Goal: Task Accomplishment & Management: Manage account settings

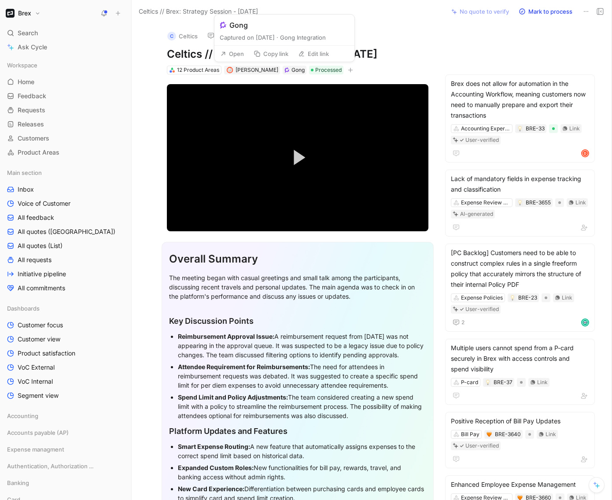
click at [226, 53] on button "Open" at bounding box center [232, 54] width 32 height 12
click at [241, 55] on button "Open" at bounding box center [232, 54] width 32 height 12
click at [257, 72] on span "James Wallis" at bounding box center [257, 69] width 43 height 7
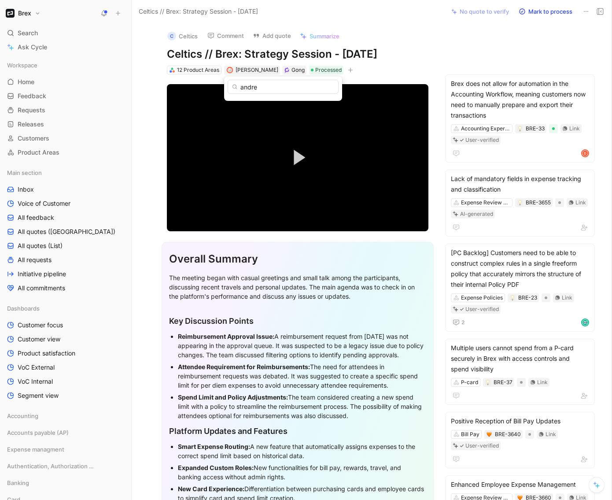
type input "andrew"
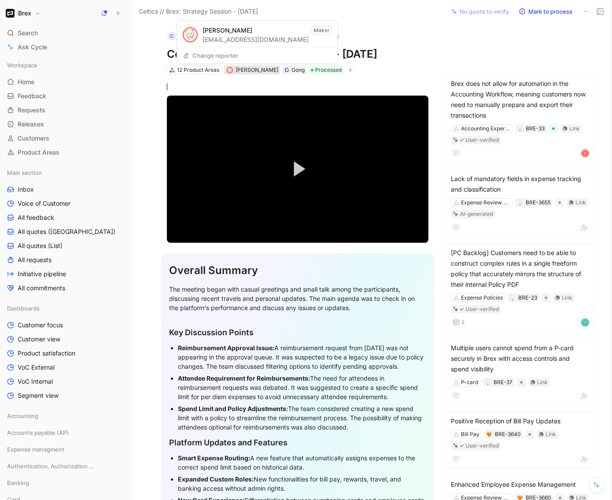
click at [244, 73] on span "[PERSON_NAME]" at bounding box center [257, 69] width 43 height 7
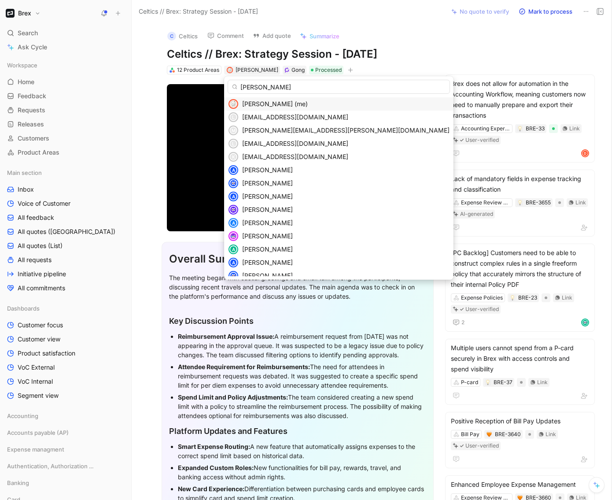
type input "isabella"
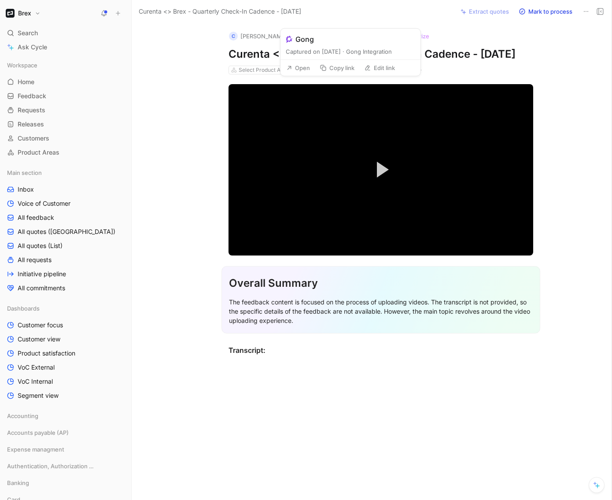
click at [299, 71] on button "Open" at bounding box center [298, 68] width 32 height 12
click at [326, 73] on span "James Wallis" at bounding box center [325, 69] width 43 height 7
click at [312, 73] on span "[PERSON_NAME]" at bounding box center [325, 69] width 43 height 7
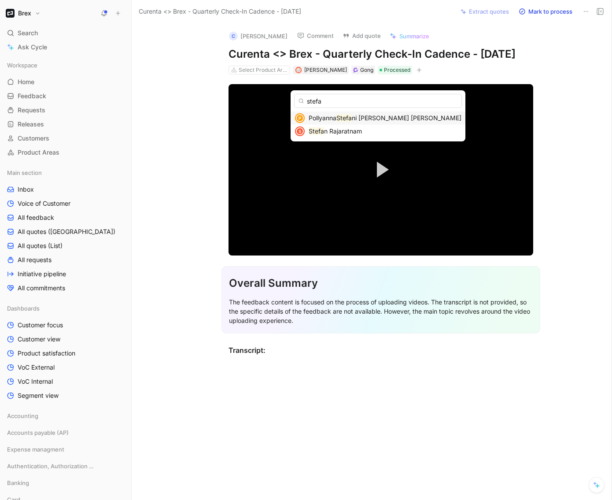
type input "stefa"
drag, startPoint x: 322, startPoint y: 121, endPoint x: 202, endPoint y: 140, distance: 121.2
click at [202, 140] on body "Brex Search ⌘ K Ask Cycle Workspace Home G then H Feedback G then F Requests G …" at bounding box center [306, 250] width 612 height 500
click at [357, 133] on span "n Rajaratnam" at bounding box center [343, 130] width 38 height 7
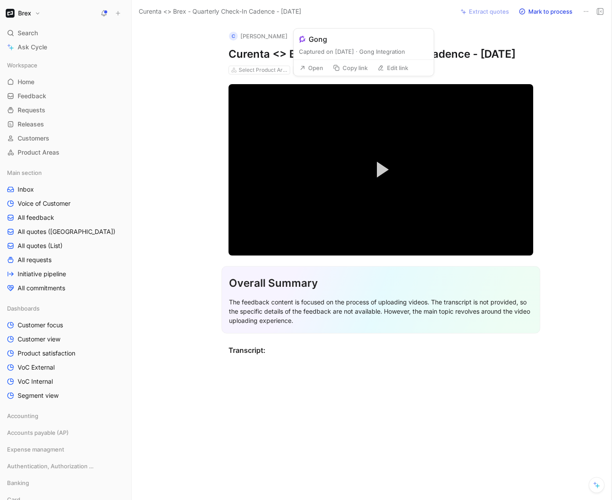
click at [307, 72] on button "Open" at bounding box center [311, 68] width 32 height 12
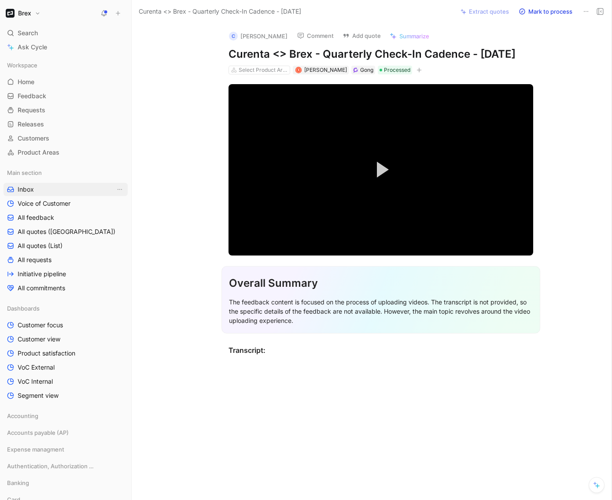
drag, startPoint x: 23, startPoint y: 212, endPoint x: 92, endPoint y: 193, distance: 72.0
click at [23, 212] on link "All feedback" at bounding box center [66, 217] width 124 height 13
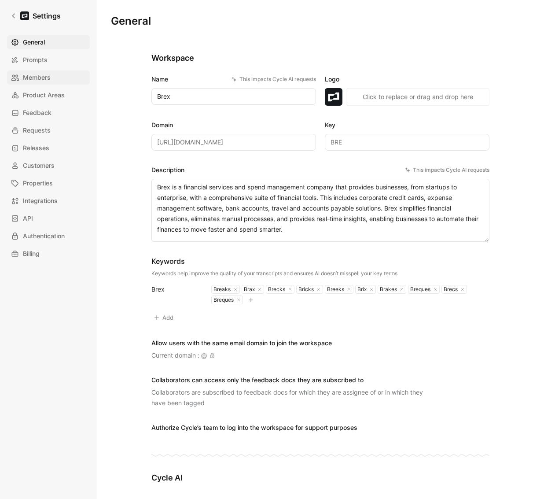
click at [46, 72] on span "Members" at bounding box center [37, 77] width 28 height 11
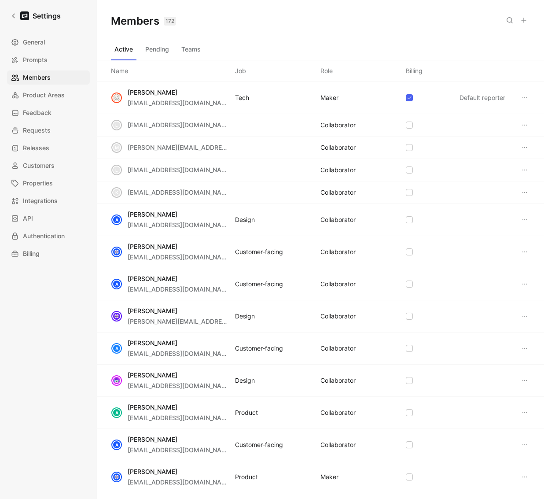
click at [194, 54] on button "Teams" at bounding box center [191, 49] width 26 height 14
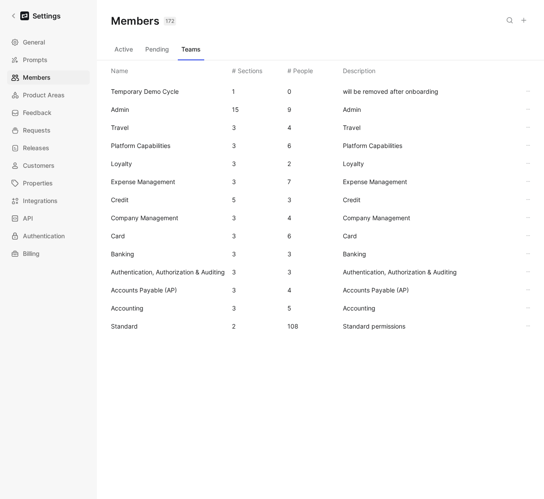
click at [134, 327] on span "Standard" at bounding box center [124, 325] width 27 height 7
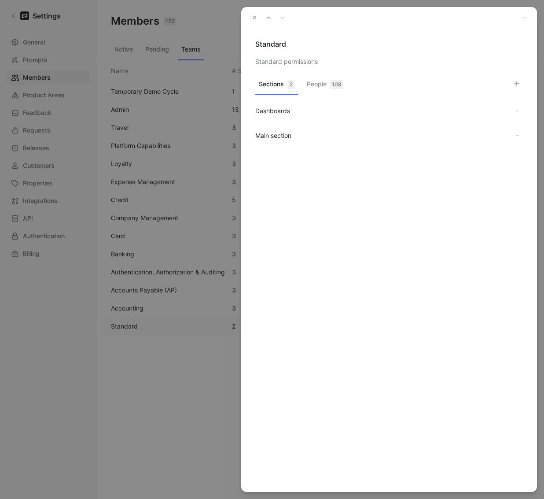
click at [326, 76] on div "Sections 2 People 108 Dashboards Main section" at bounding box center [389, 147] width 296 height 143
click at [327, 82] on button "People 108" at bounding box center [325, 86] width 44 height 17
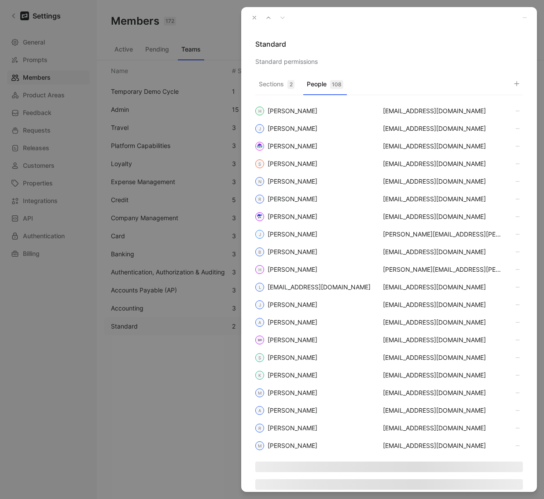
click at [322, 85] on button "People 108" at bounding box center [325, 86] width 44 height 17
click at [521, 84] on button "button" at bounding box center [517, 83] width 12 height 12
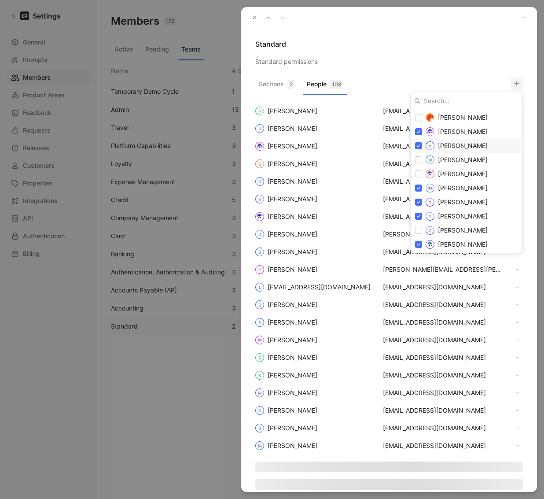
scroll to position [1750, 0]
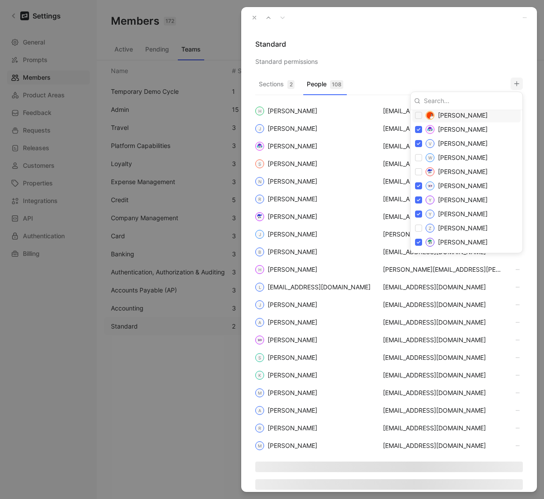
click at [472, 52] on div at bounding box center [272, 249] width 544 height 499
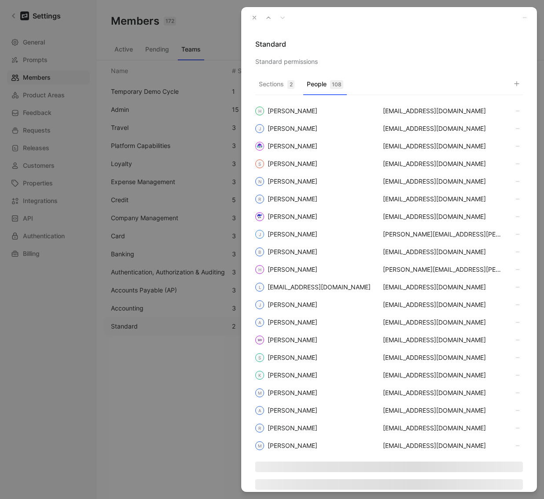
click at [255, 15] on icon "button" at bounding box center [254, 18] width 6 height 6
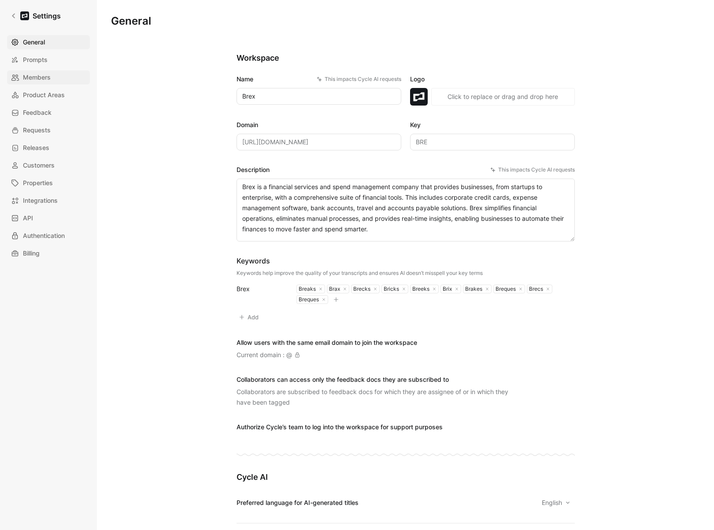
click at [40, 84] on link "Members" at bounding box center [48, 77] width 83 height 14
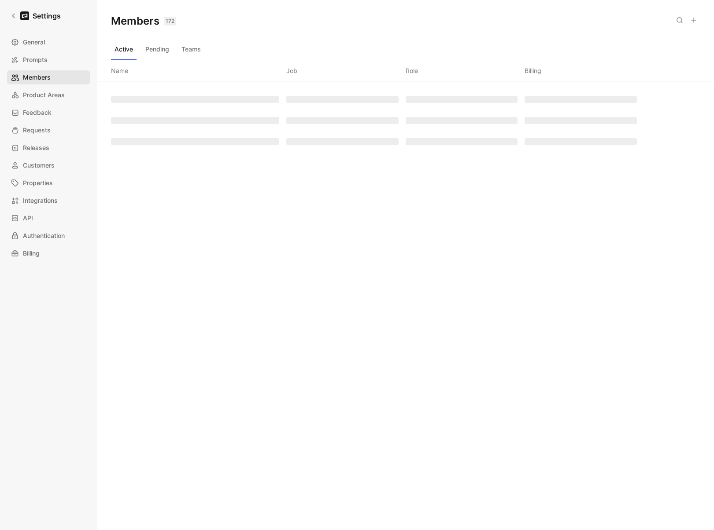
click at [41, 81] on span "Members" at bounding box center [37, 77] width 28 height 11
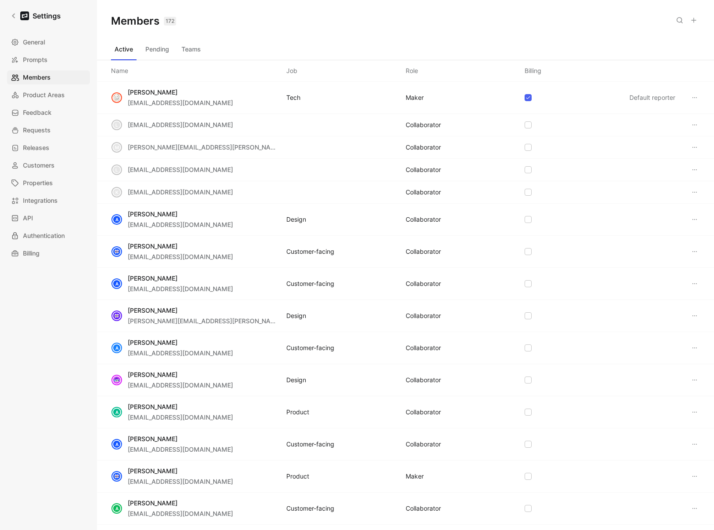
click at [184, 50] on button "Teams" at bounding box center [191, 49] width 26 height 14
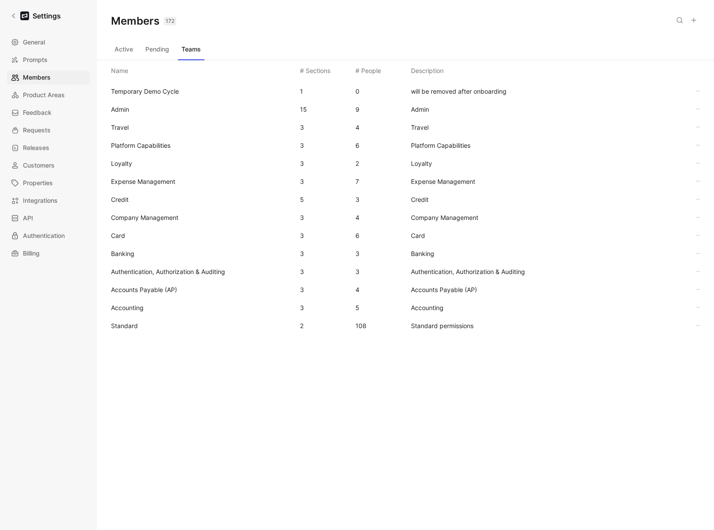
click at [158, 330] on span "Standard" at bounding box center [202, 326] width 182 height 11
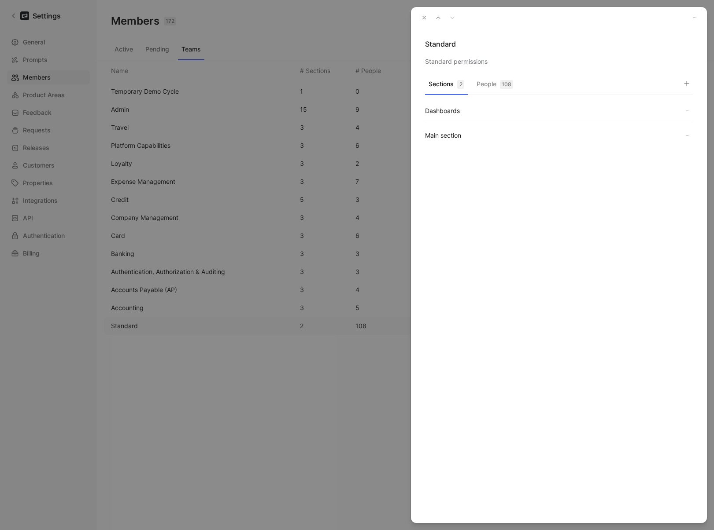
click at [493, 84] on button "People 108" at bounding box center [495, 86] width 44 height 17
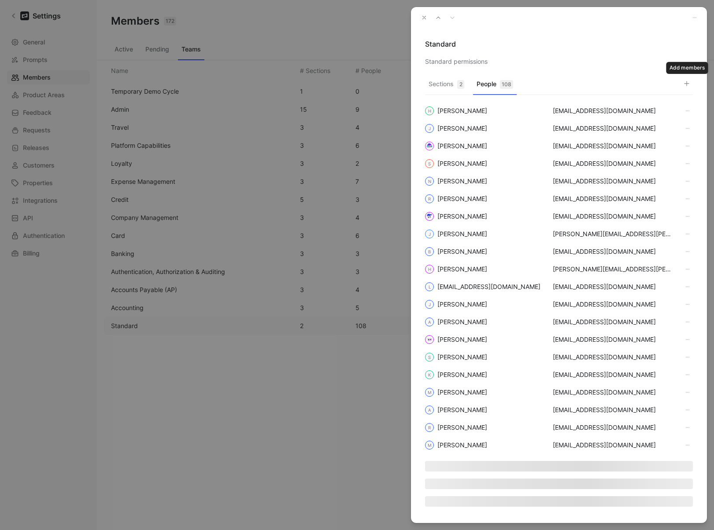
click at [682, 81] on button "button" at bounding box center [686, 83] width 12 height 12
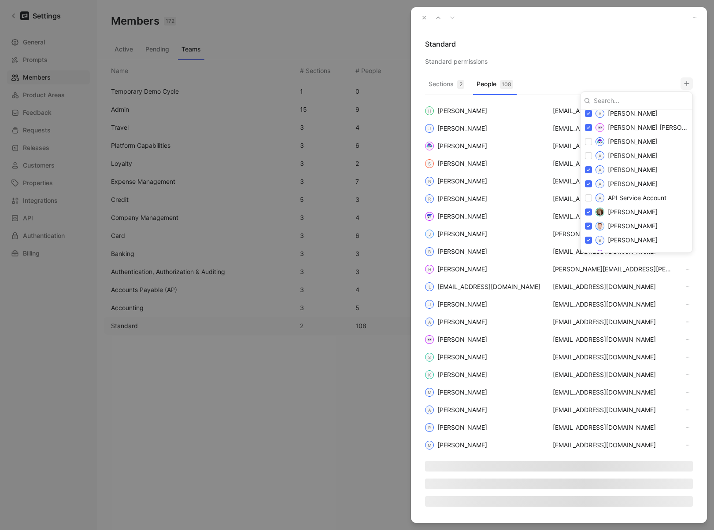
scroll to position [282, 0]
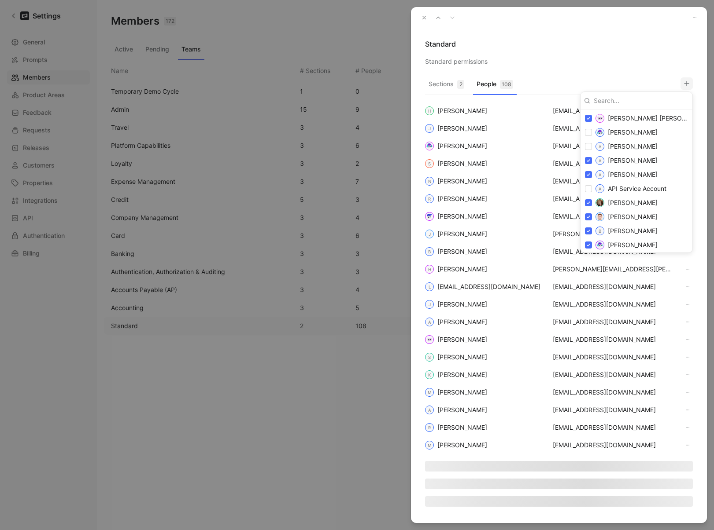
click at [451, 85] on div at bounding box center [357, 265] width 714 height 530
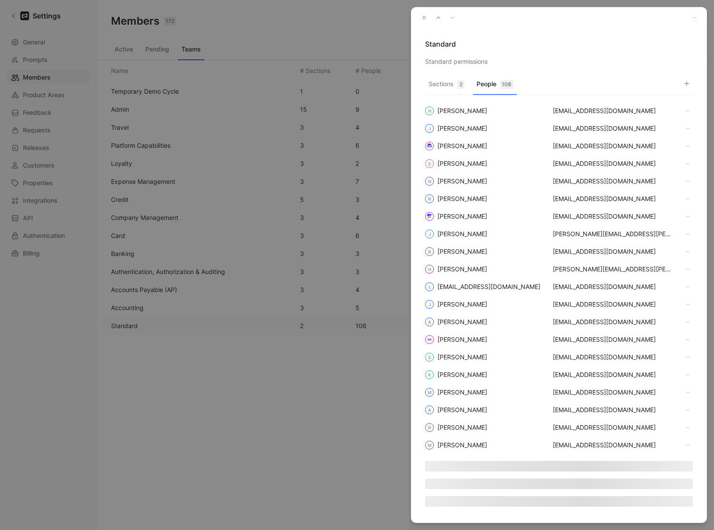
click at [426, 21] on button "button" at bounding box center [424, 17] width 12 height 12
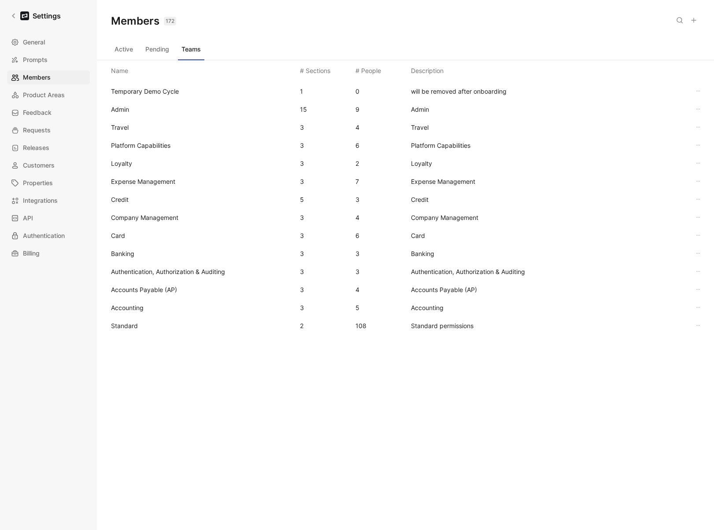
click at [106, 49] on div "Active Pending Teams" at bounding box center [405, 51] width 617 height 18
click at [119, 48] on button "Active" at bounding box center [124, 49] width 26 height 14
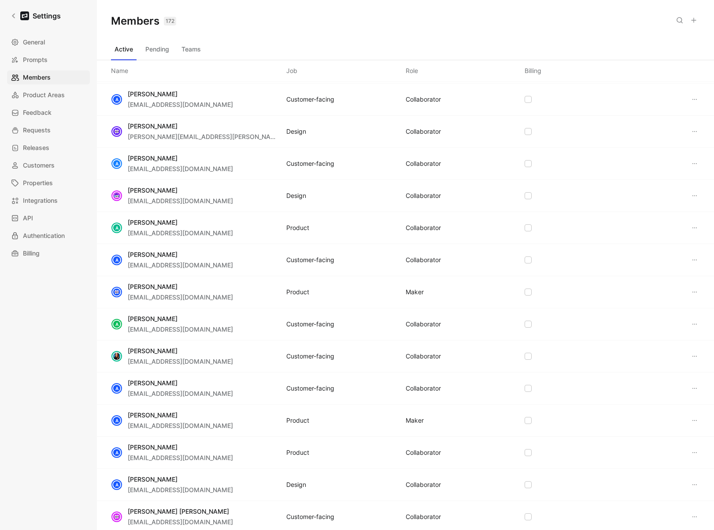
scroll to position [237, 0]
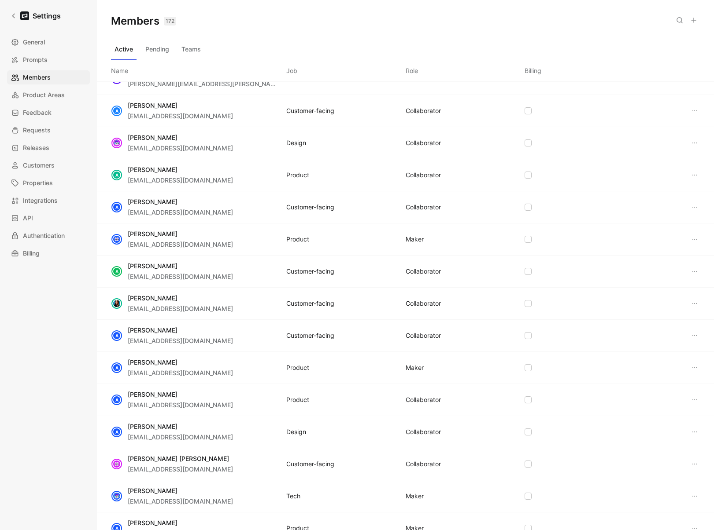
click at [691, 398] on icon at bounding box center [694, 400] width 7 height 7
click at [691, 402] on icon at bounding box center [694, 400] width 7 height 7
click at [653, 440] on div "Remove" at bounding box center [659, 443] width 63 height 11
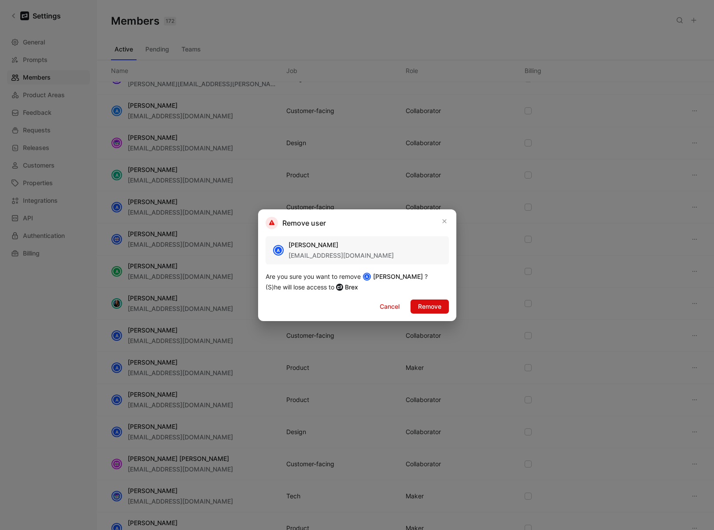
click at [440, 309] on span "Remove" at bounding box center [429, 307] width 23 height 11
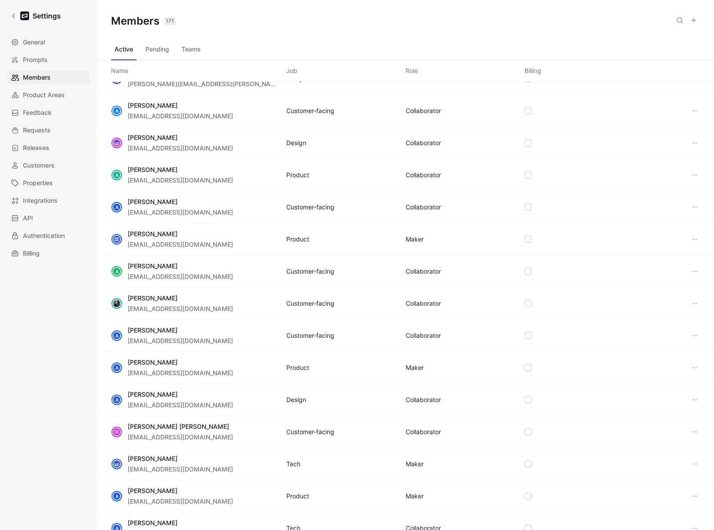
click at [190, 53] on button "Teams" at bounding box center [191, 49] width 26 height 14
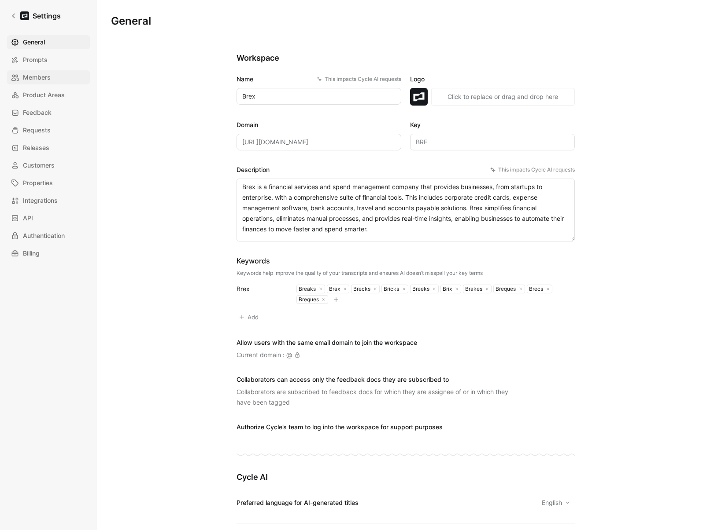
click at [38, 75] on span "Members" at bounding box center [37, 77] width 28 height 11
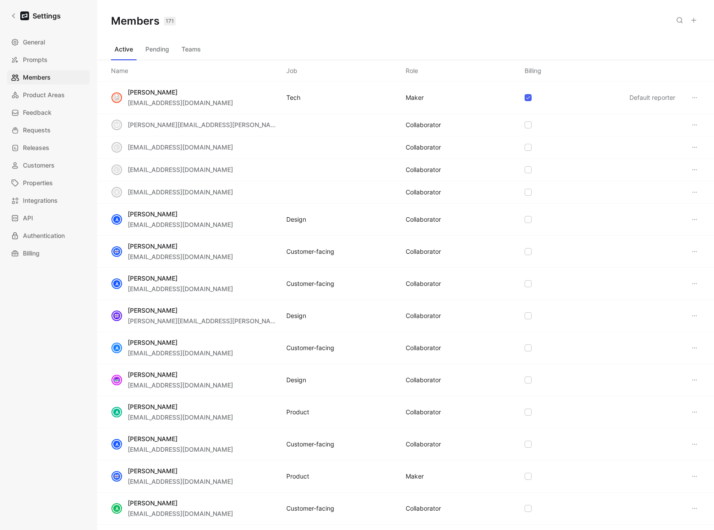
click at [191, 54] on button "Teams" at bounding box center [191, 49] width 26 height 14
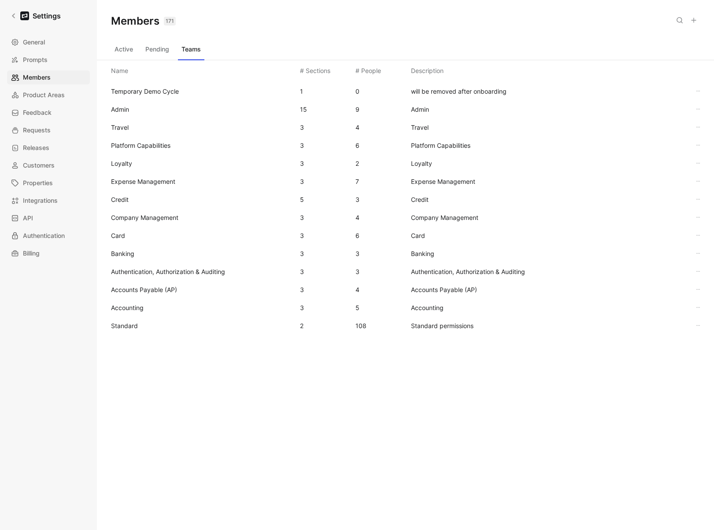
click at [153, 325] on span "Standard" at bounding box center [202, 326] width 182 height 11
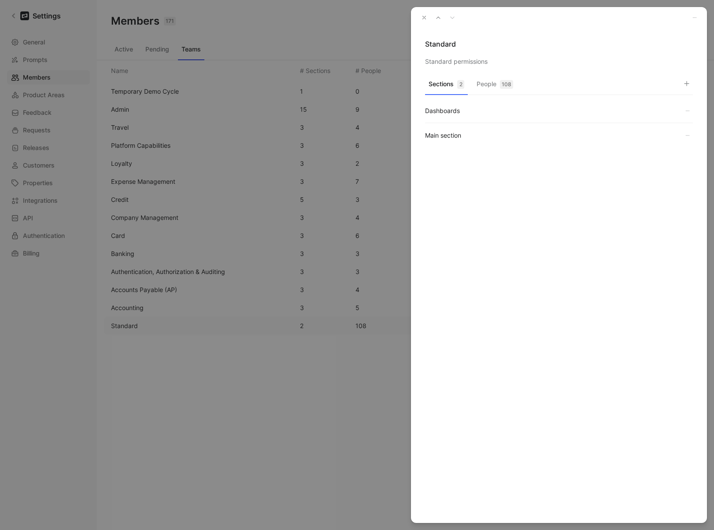
click at [508, 83] on div "108" at bounding box center [506, 84] width 13 height 9
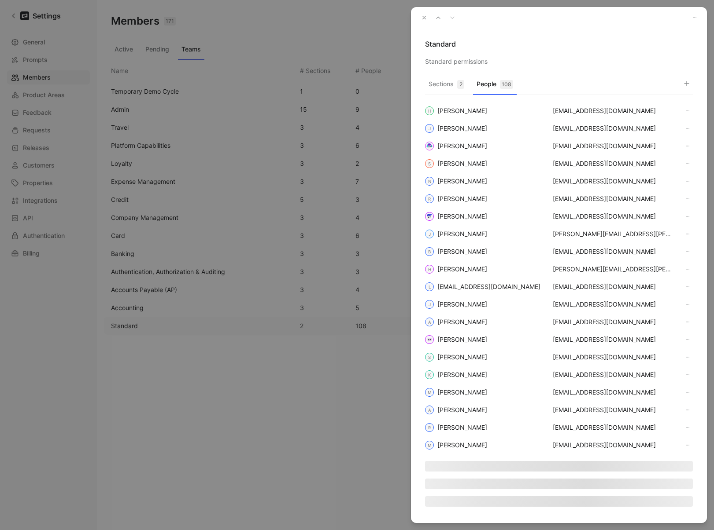
click at [680, 81] on button "button" at bounding box center [686, 83] width 12 height 12
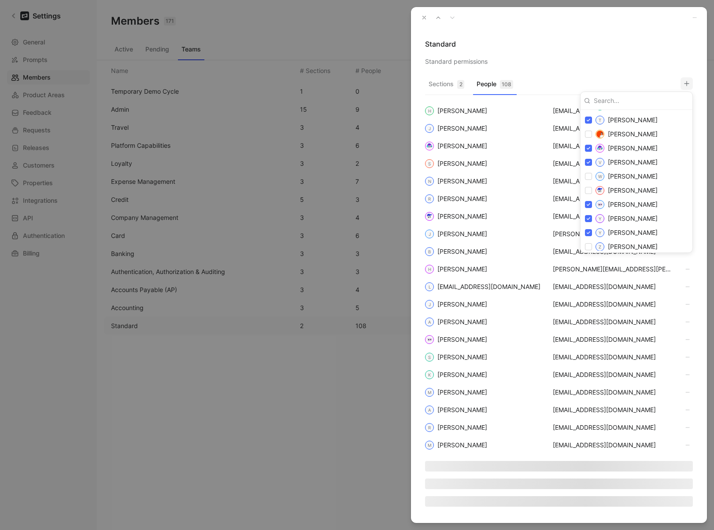
scroll to position [1736, 0]
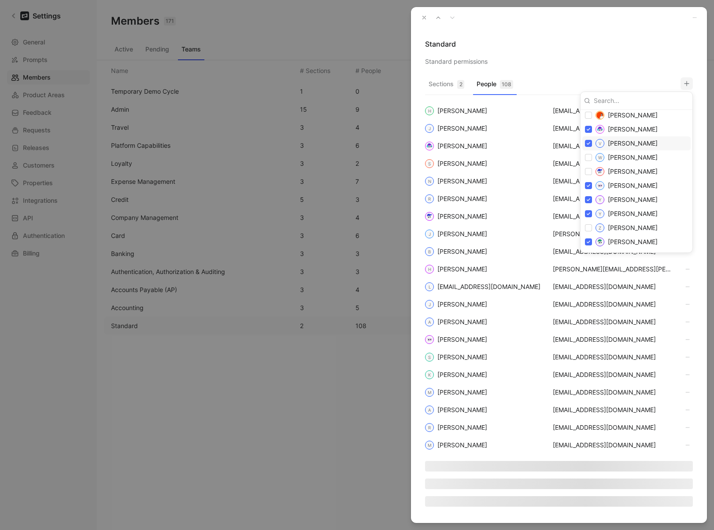
click at [425, 18] on div at bounding box center [357, 265] width 714 height 530
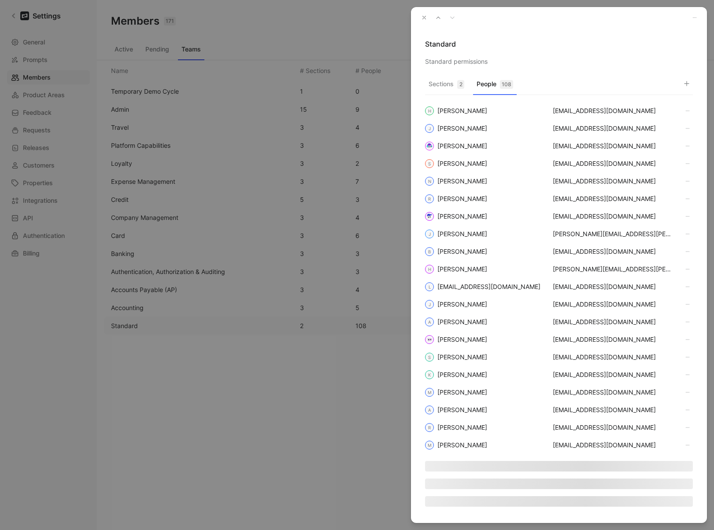
click at [423, 18] on icon "button" at bounding box center [424, 18] width 6 height 6
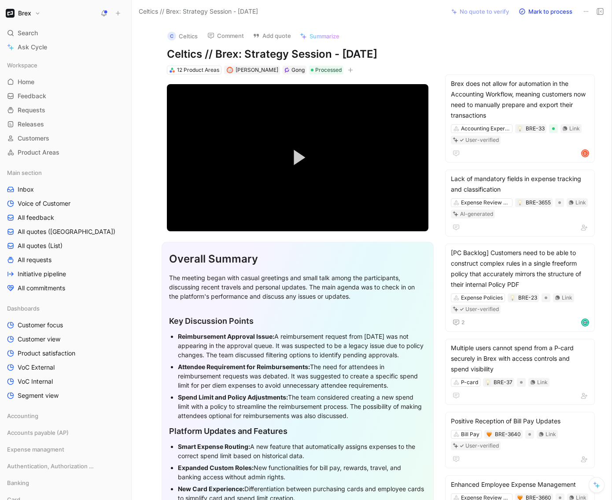
click at [248, 61] on div "C Celtics Comment Add quote Summarize Celtics // Brex: Strategy Session - [DATE…" at bounding box center [297, 49] width 295 height 52
click at [247, 69] on span "[PERSON_NAME]" at bounding box center [257, 69] width 43 height 7
type input "imoni"
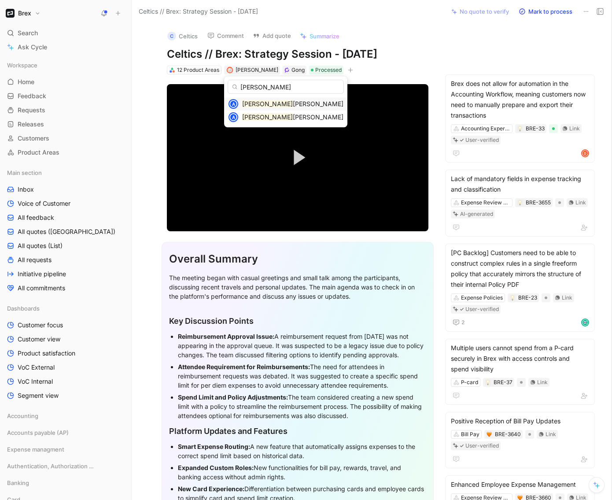
type input "andrew"
click at [293, 102] on span "Goessling" at bounding box center [318, 103] width 51 height 7
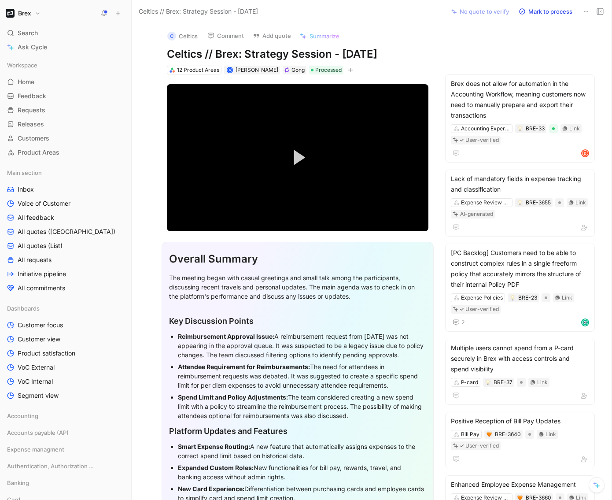
click at [410, 47] on h1 "Celtics // Brex: Strategy Session - 8/25/2025" at bounding box center [297, 54] width 261 height 14
click at [469, 29] on div "C Celtics Comment Add quote Summarize Celtics // Brex: Strategy Session - 8/25/…" at bounding box center [372, 261] width 480 height 476
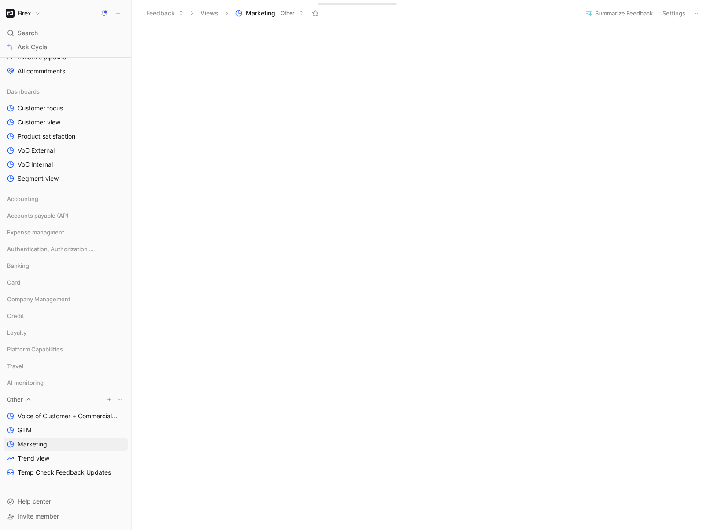
scroll to position [215, 0]
click at [28, 401] on icon at bounding box center [29, 401] width 6 height 6
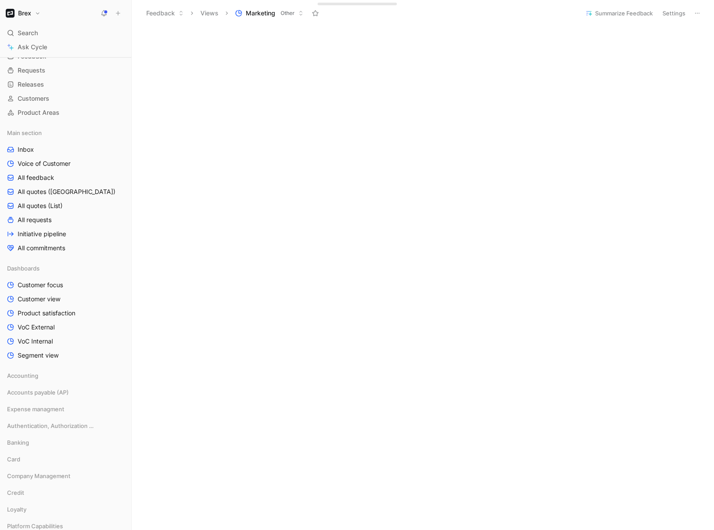
scroll to position [0, 0]
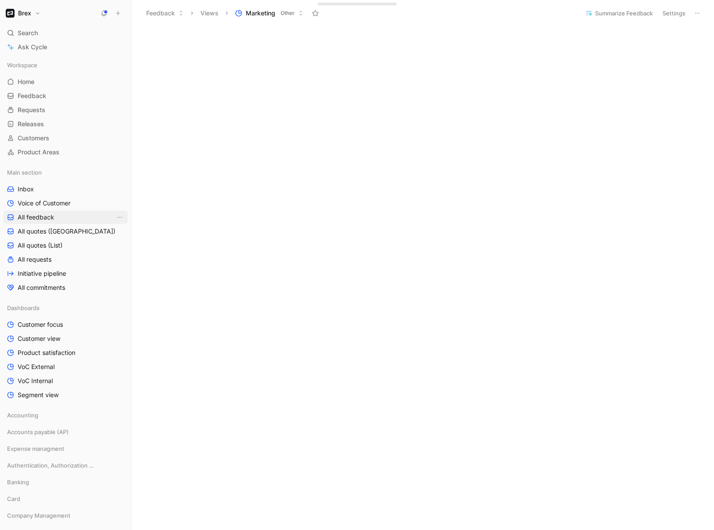
click at [40, 221] on span "All feedback" at bounding box center [36, 217] width 37 height 9
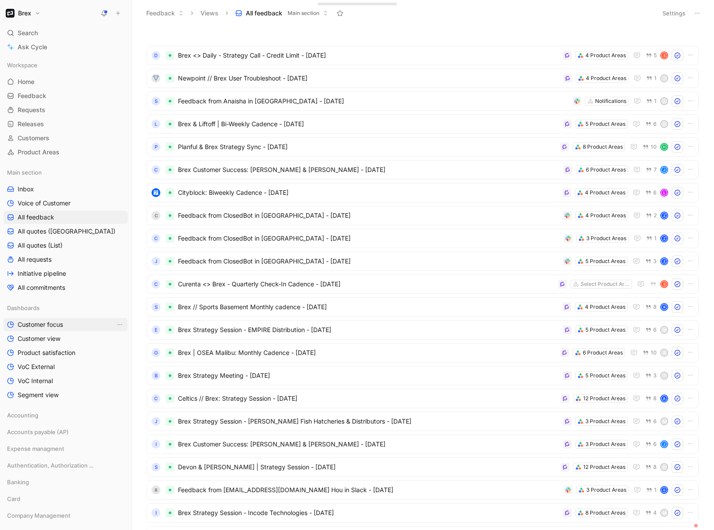
click at [60, 327] on span "Customer focus" at bounding box center [40, 324] width 45 height 9
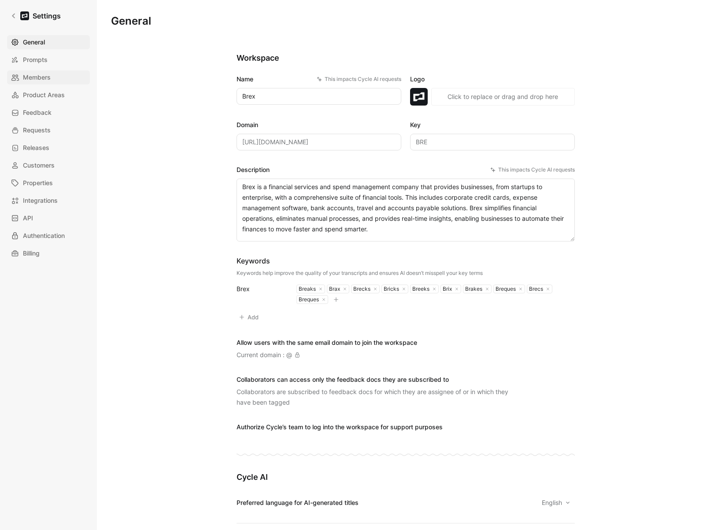
click at [36, 80] on span "Members" at bounding box center [37, 77] width 28 height 11
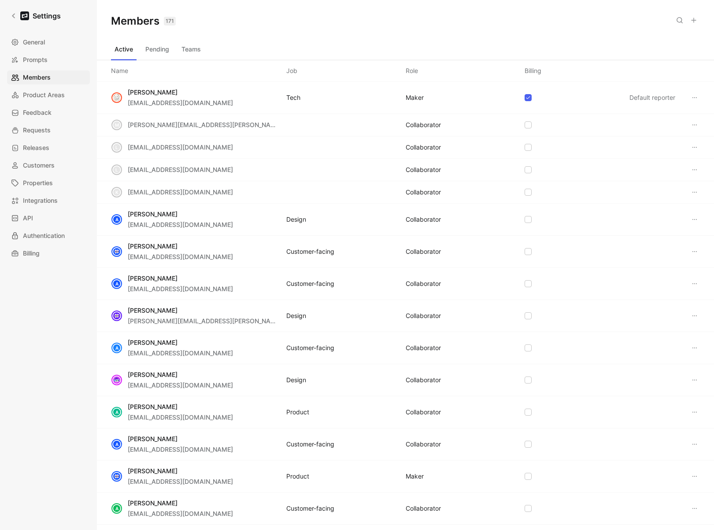
click at [196, 39] on div "Members 171 Saved" at bounding box center [405, 21] width 617 height 42
click at [196, 46] on button "Teams" at bounding box center [191, 49] width 26 height 14
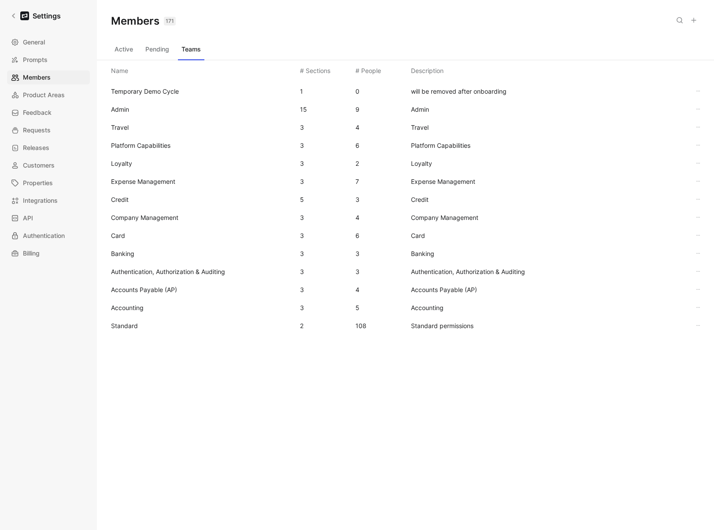
click at [162, 324] on span "Standard" at bounding box center [202, 326] width 182 height 11
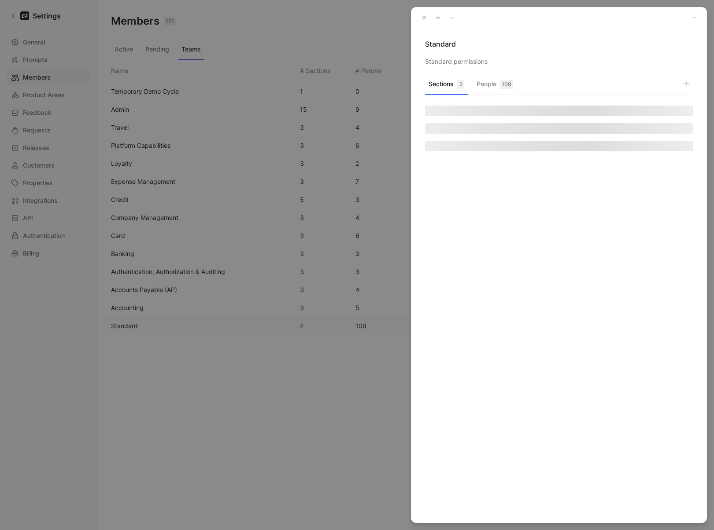
click at [507, 85] on div "108" at bounding box center [506, 84] width 13 height 9
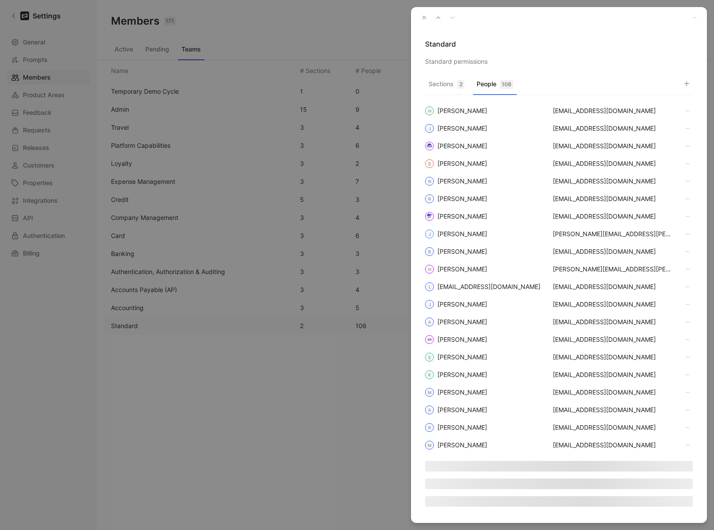
click at [687, 82] on icon "button" at bounding box center [686, 83] width 7 height 7
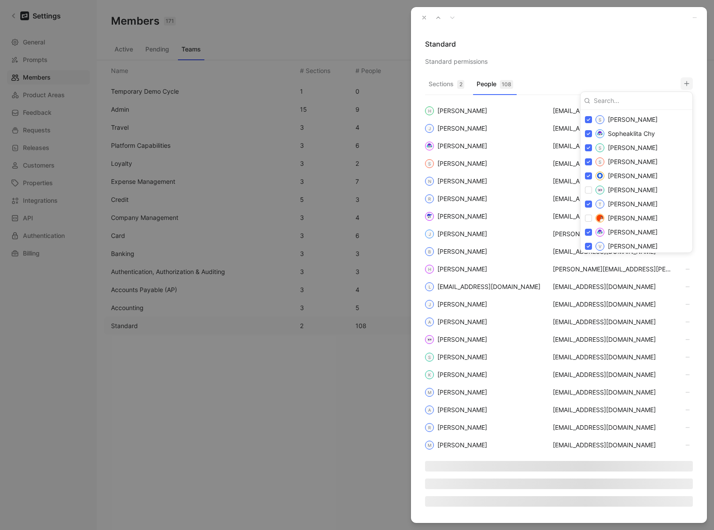
scroll to position [1736, 0]
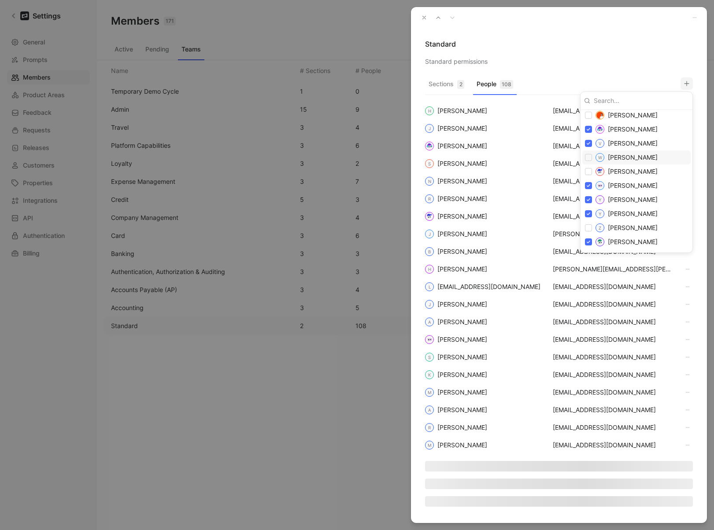
click at [424, 16] on div at bounding box center [357, 265] width 714 height 530
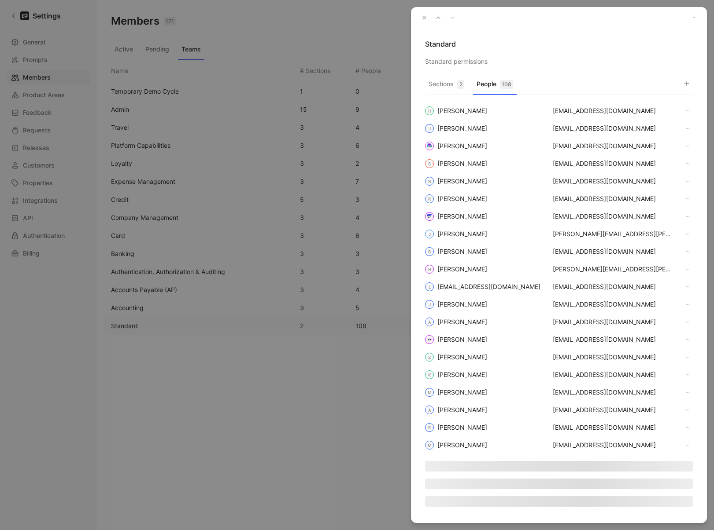
click at [426, 18] on icon "button" at bounding box center [424, 18] width 6 height 6
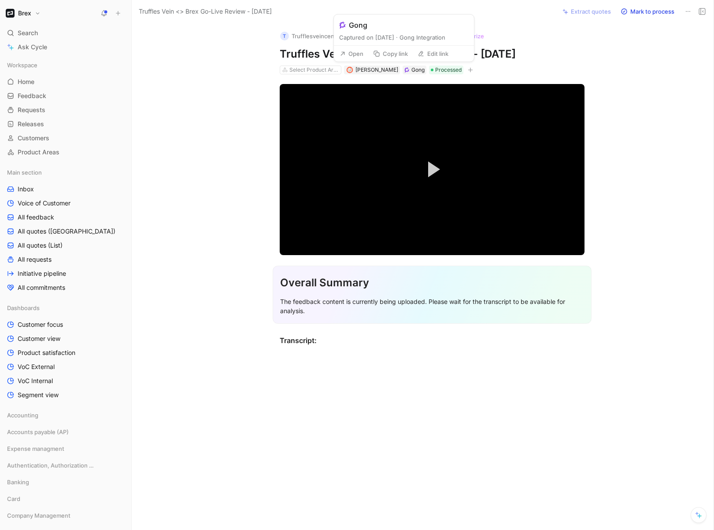
click at [356, 56] on button "Open" at bounding box center [351, 54] width 32 height 12
click at [337, 54] on button "Open" at bounding box center [351, 54] width 32 height 12
click at [375, 72] on span "James Wallis" at bounding box center [376, 69] width 43 height 7
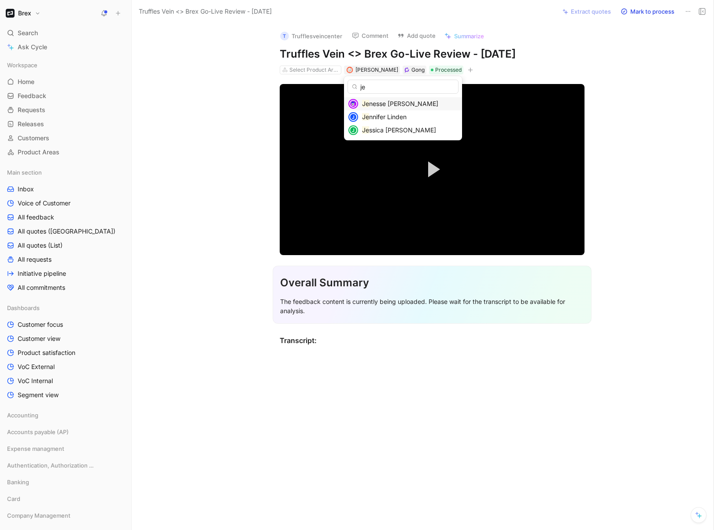
type input "je"
click at [372, 104] on span "nesse Johnson" at bounding box center [403, 103] width 69 height 7
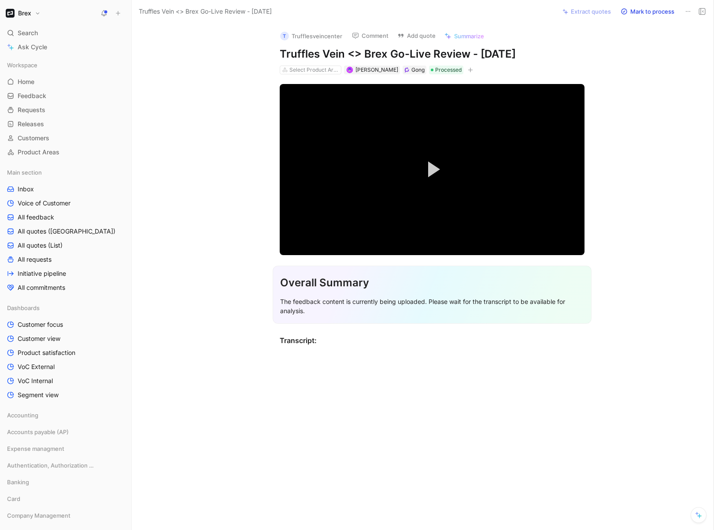
click at [247, 160] on div "Video Player is loading. Play Video Play Mute Current Time 0:00 / Duration 0:57…" at bounding box center [431, 215] width 563 height 282
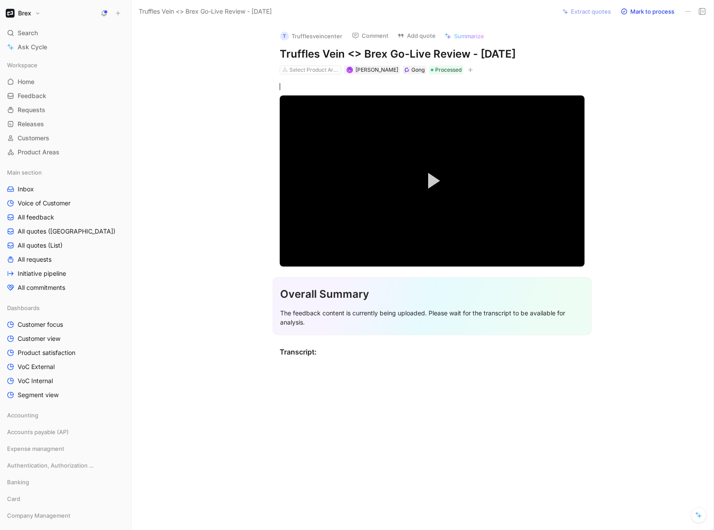
click at [322, 309] on div "The feedback content is currently being uploaded. Please wait for the transcrip…" at bounding box center [432, 318] width 304 height 18
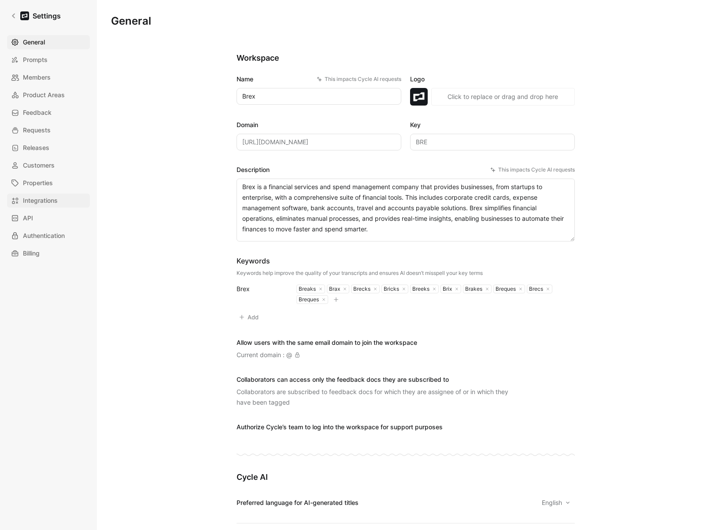
click at [43, 199] on span "Integrations" at bounding box center [40, 200] width 35 height 11
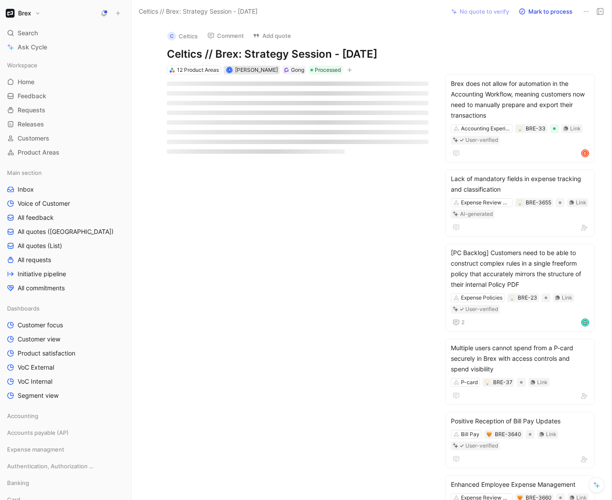
click at [265, 69] on span "Andrew Goessling" at bounding box center [256, 69] width 43 height 7
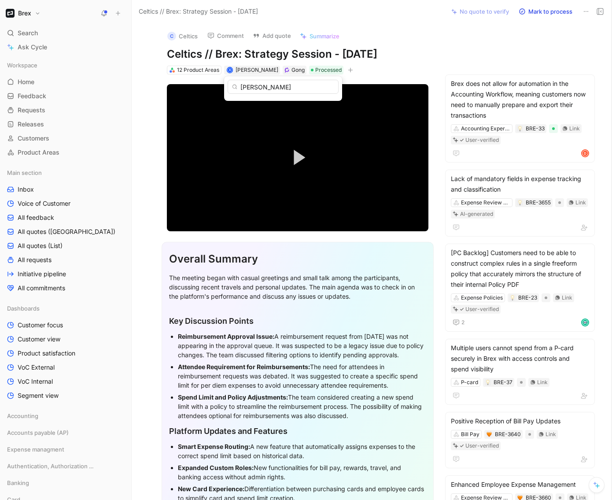
type input "isabella"
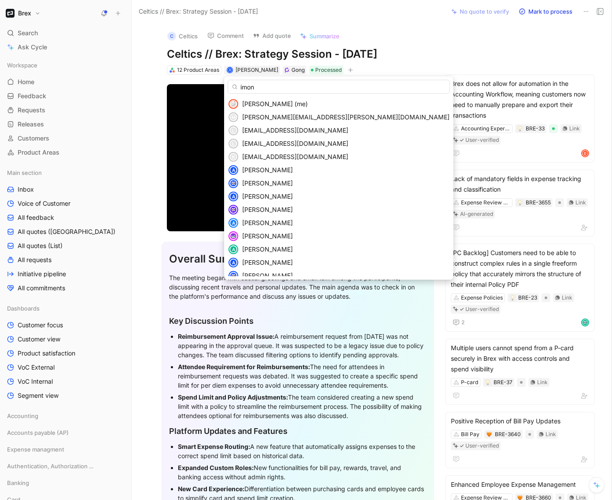
type input "imoni"
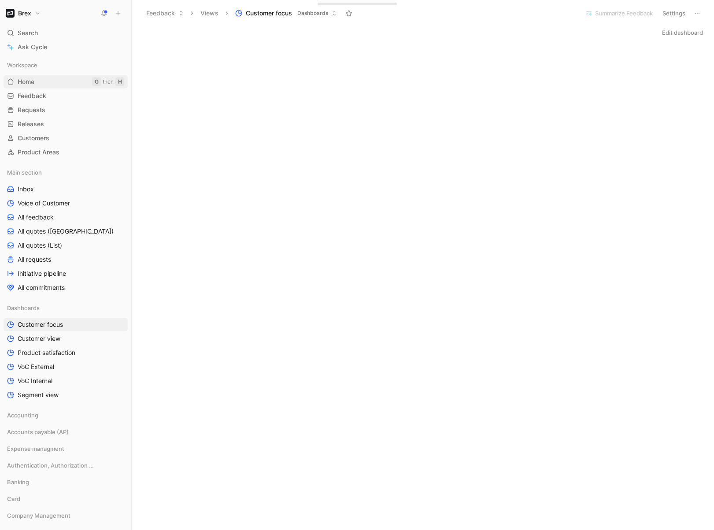
click at [29, 85] on span "Home" at bounding box center [26, 81] width 17 height 9
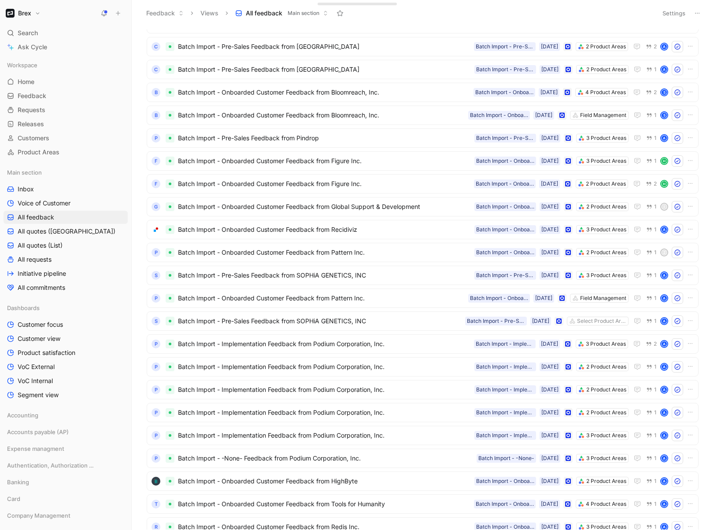
scroll to position [10181, 0]
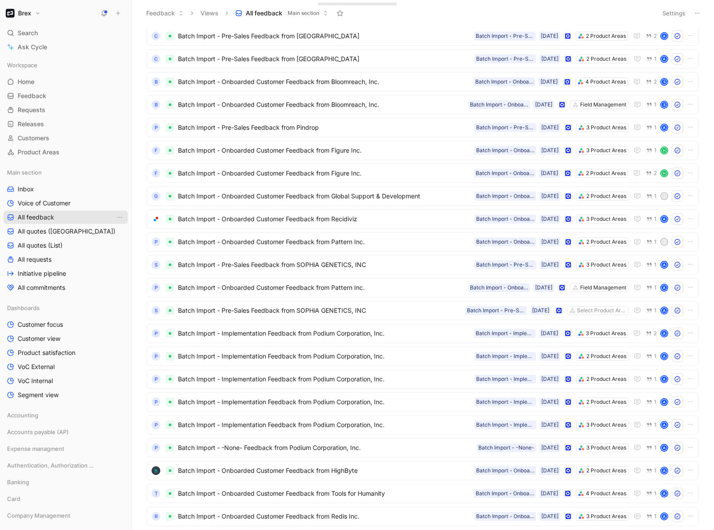
click at [52, 219] on span "All feedback" at bounding box center [36, 217] width 37 height 9
click at [667, 12] on button "Settings" at bounding box center [673, 13] width 31 height 12
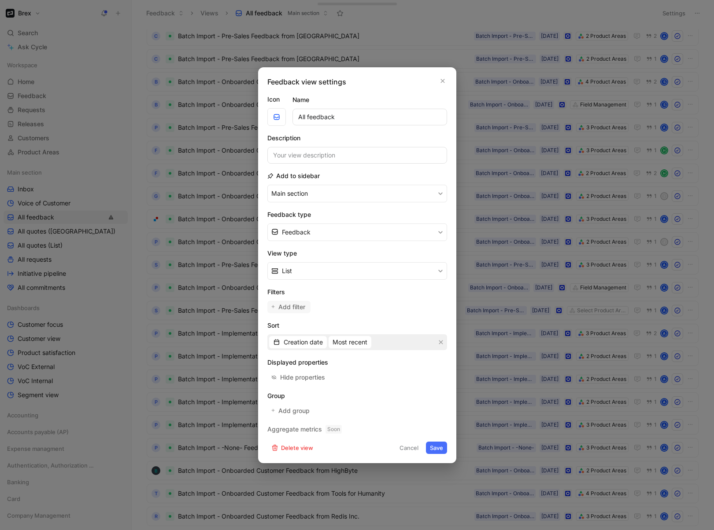
click at [291, 311] on span "Add filter" at bounding box center [292, 307] width 28 height 11
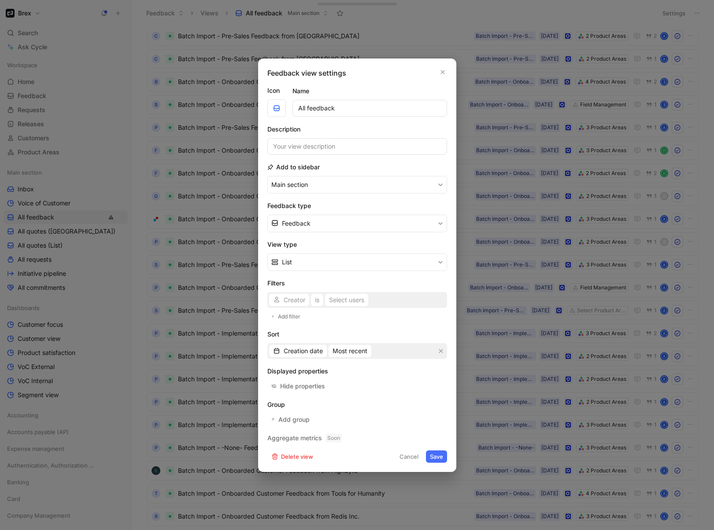
click at [307, 302] on div "Creator is Select users" at bounding box center [357, 300] width 180 height 16
click at [296, 301] on span "Creator" at bounding box center [294, 300] width 22 height 11
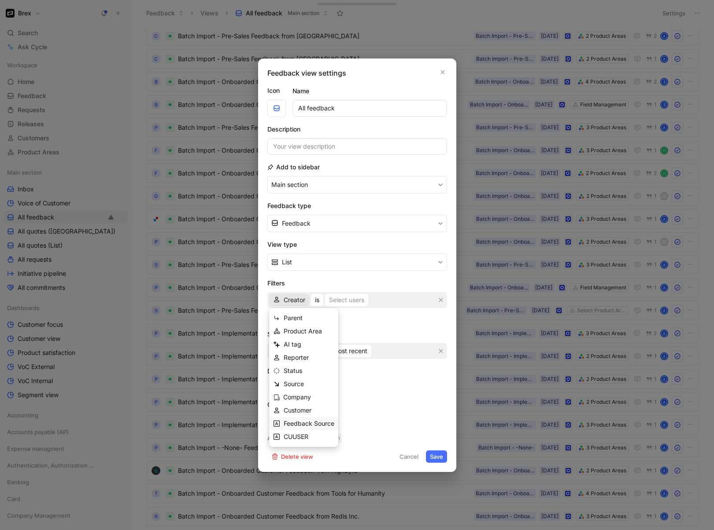
click at [320, 422] on span "Feedback Source" at bounding box center [308, 423] width 51 height 7
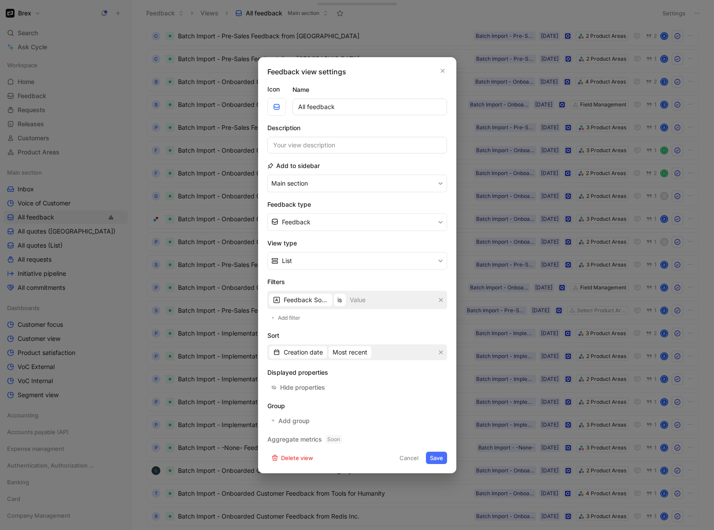
click at [368, 302] on input at bounding box center [390, 300] width 87 height 15
type input "s"
type input "Salesforce opportunities"
click at [267, 175] on button "Main section" at bounding box center [357, 184] width 180 height 18
click at [437, 457] on button "Save" at bounding box center [436, 458] width 21 height 12
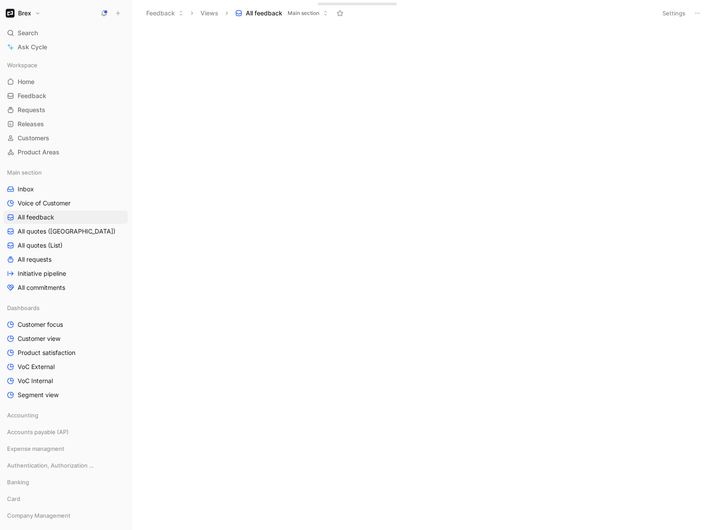
scroll to position [0, 0]
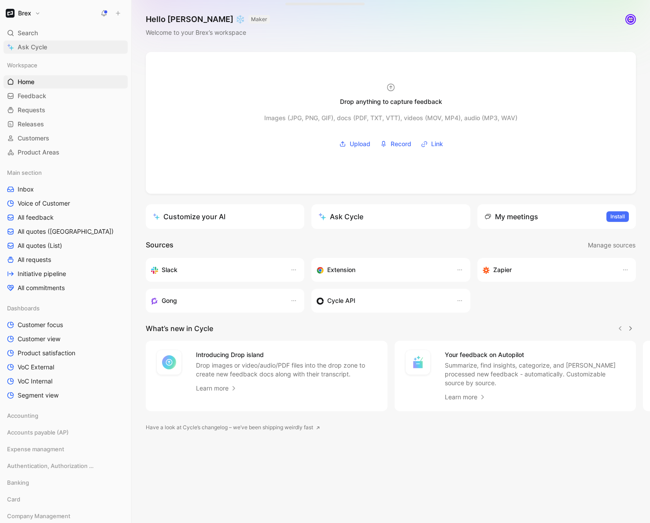
click at [40, 49] on span "Ask Cycle" at bounding box center [32, 47] width 29 height 11
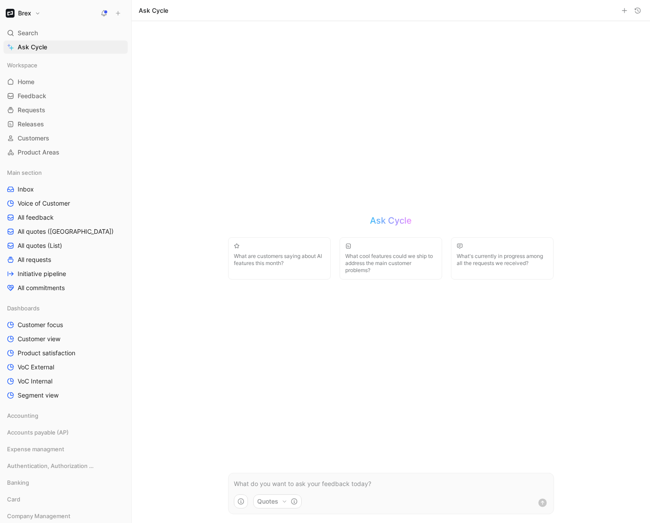
click at [340, 480] on p at bounding box center [391, 484] width 314 height 11
drag, startPoint x: 427, startPoint y: 483, endPoint x: 440, endPoint y: 483, distance: 13.7
click at [427, 483] on p "where the feedback source is 'Salesforce Opportunities', what are the most comm…" at bounding box center [391, 484] width 314 height 11
click at [546, 483] on p "where the feedback source is 'Salesforce Opportunities', what are some of the m…" at bounding box center [391, 484] width 314 height 11
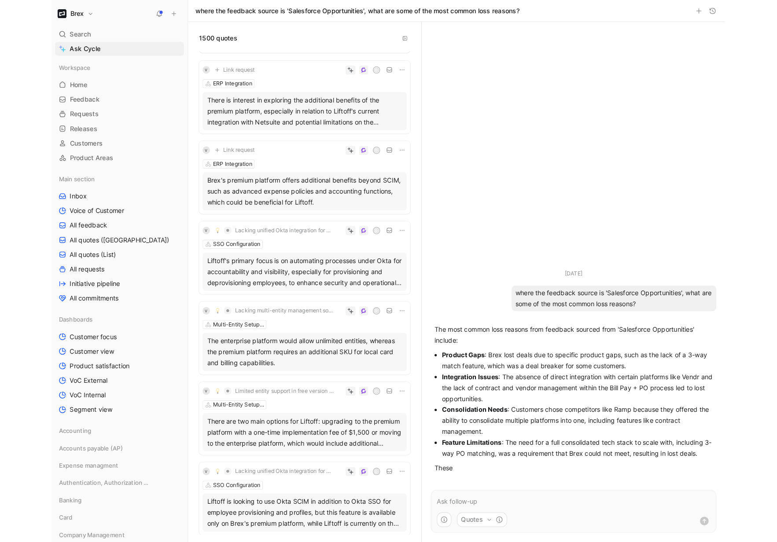
scroll to position [1023, 0]
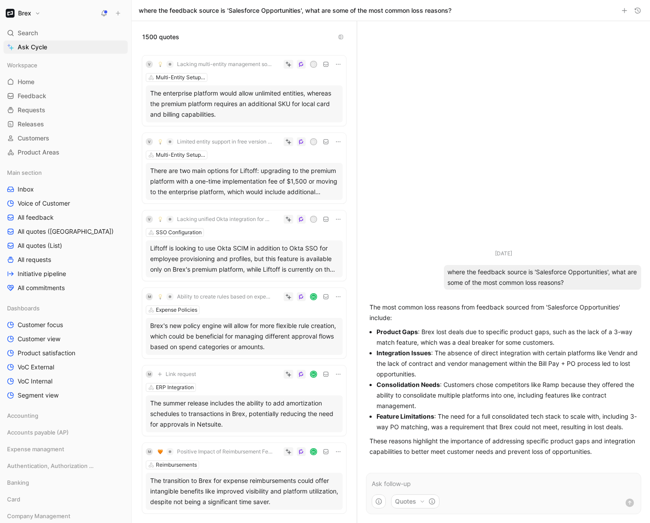
click at [340, 38] on use "button" at bounding box center [341, 37] width 4 height 4
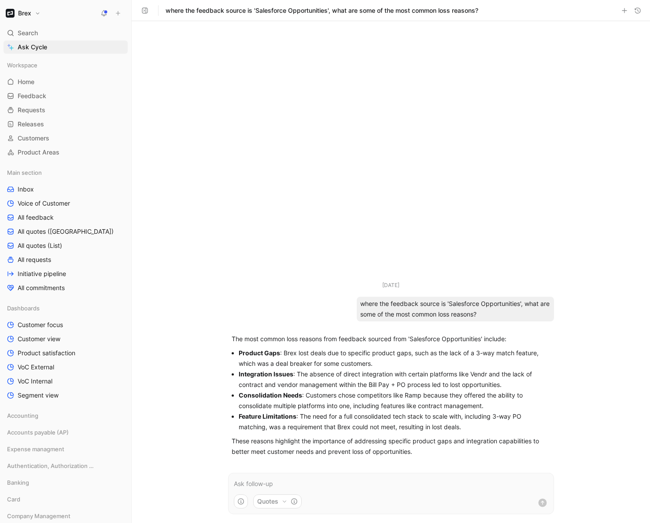
click at [579, 202] on div "Aug 25, 2025 where the feedback source is 'Salesforce Opportunities', what are …" at bounding box center [391, 272] width 518 height 502
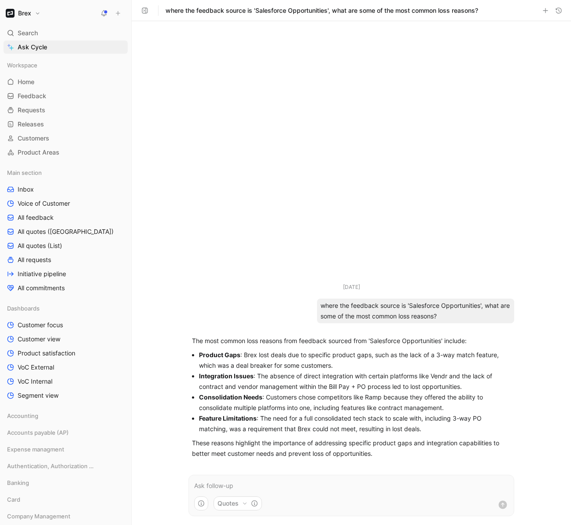
click at [511, 201] on div "Aug 25, 2025 where the feedback source is 'Salesforce Opportunities', what are …" at bounding box center [351, 243] width 343 height 445
click at [43, 357] on span "Product satisfaction" at bounding box center [47, 353] width 58 height 9
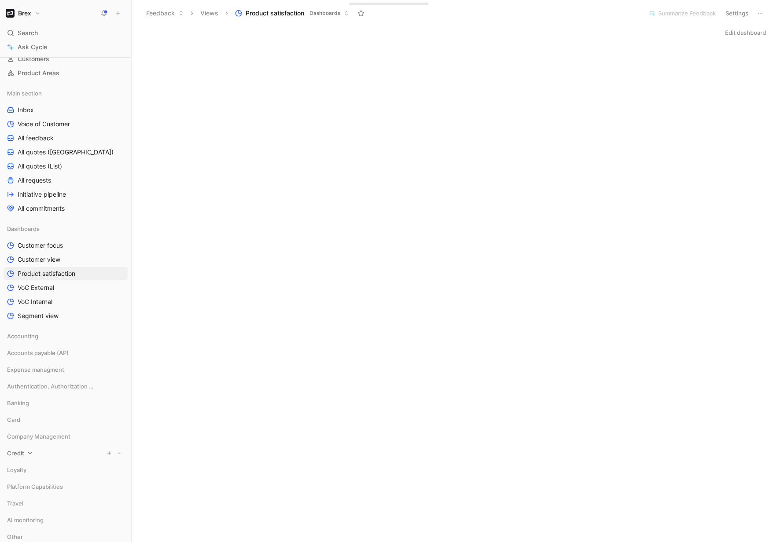
scroll to position [128, 0]
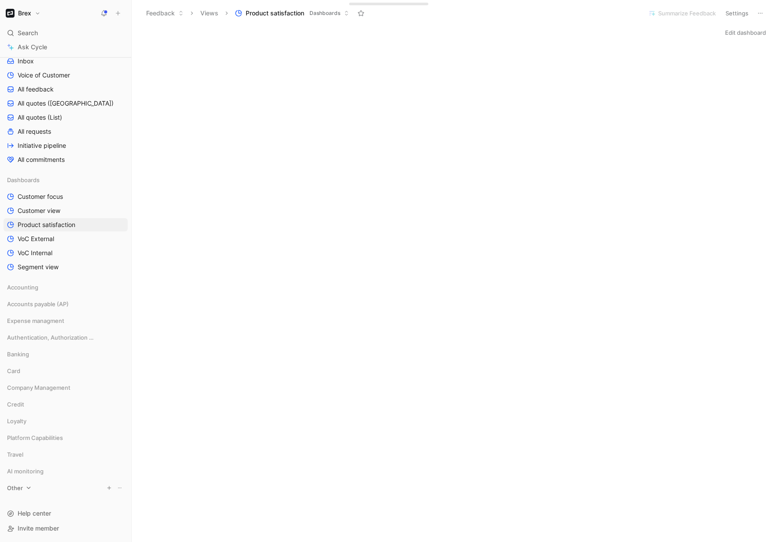
click at [26, 488] on icon at bounding box center [29, 488] width 6 height 6
click at [37, 530] on span "Marketing" at bounding box center [32, 531] width 29 height 9
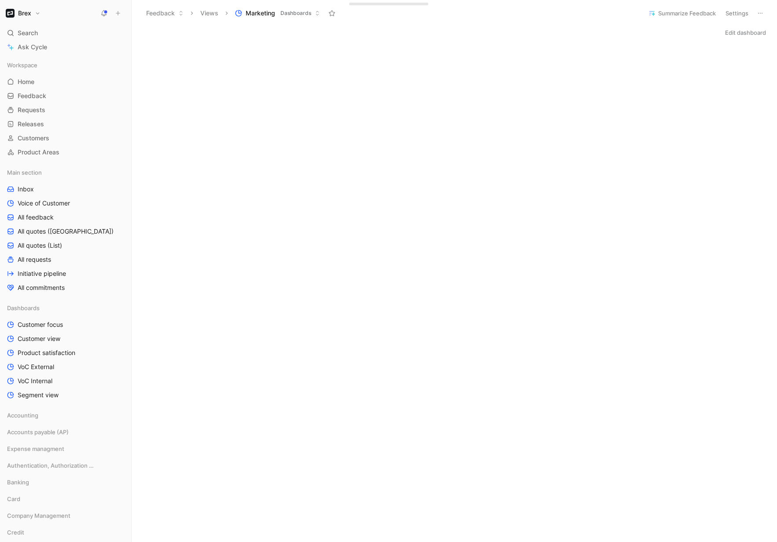
click at [133, 227] on div at bounding box center [131, 271] width 4 height 542
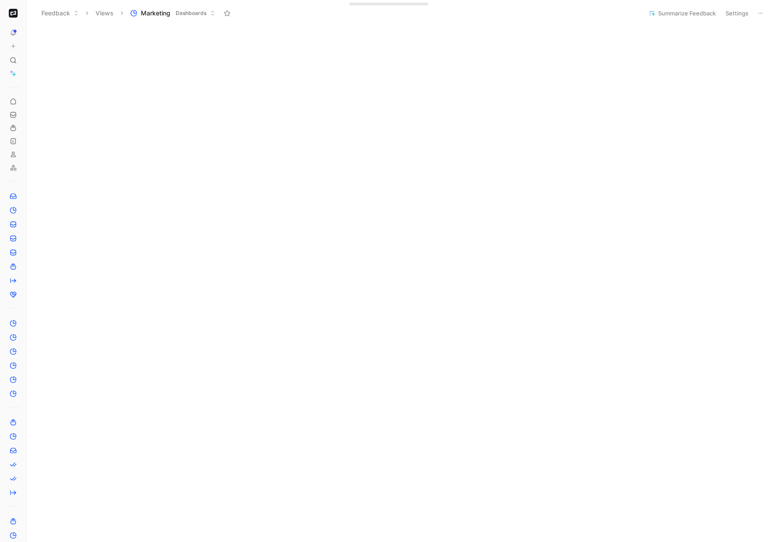
scroll to position [1403, 0]
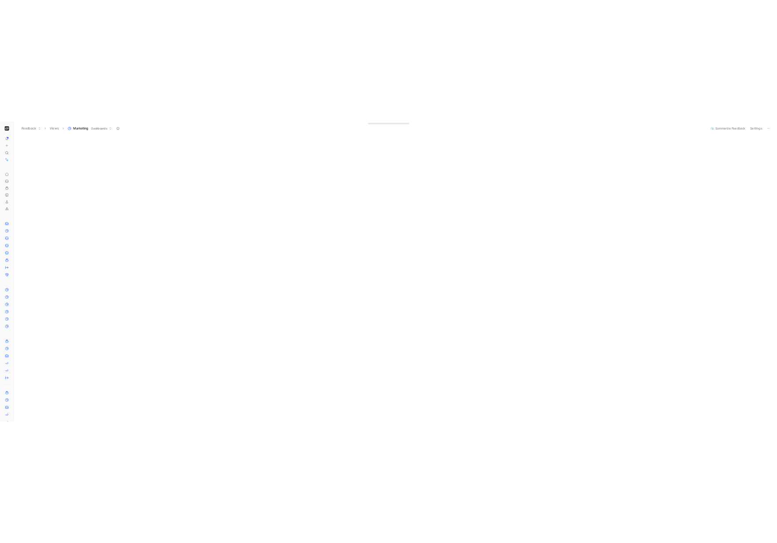
scroll to position [1377, 0]
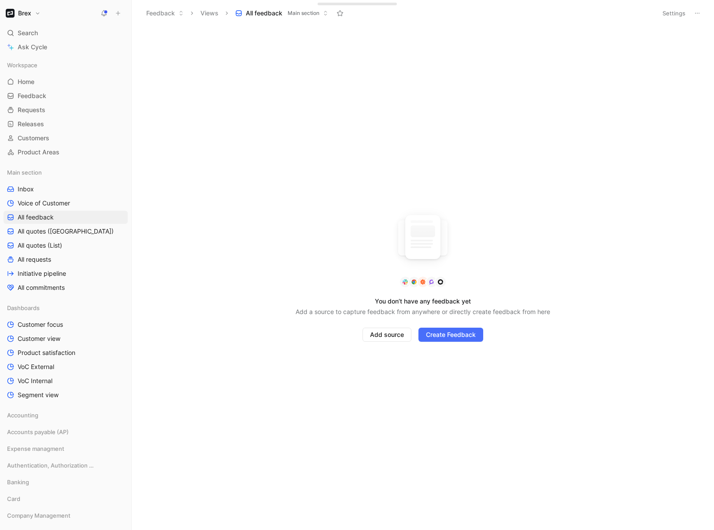
click at [678, 14] on button "Settings" at bounding box center [673, 13] width 31 height 12
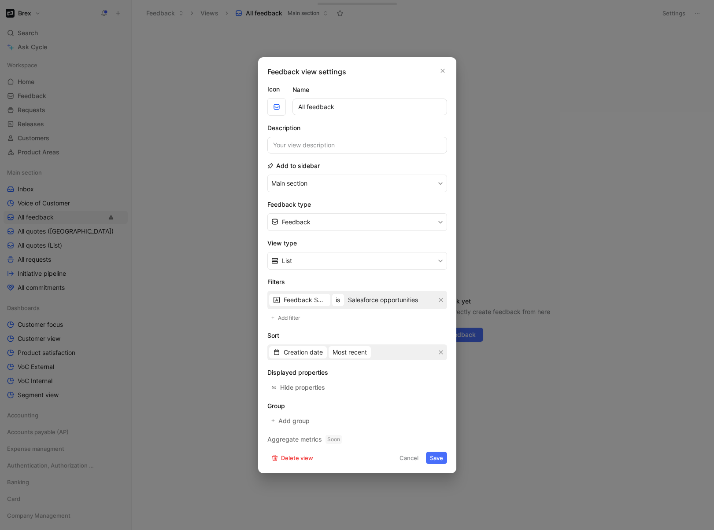
drag, startPoint x: 420, startPoint y: 301, endPoint x: 427, endPoint y: 301, distance: 7.9
click at [427, 301] on input "Salesforce opportunities" at bounding box center [390, 300] width 89 height 15
type input "Salesforce opportunity"
click at [439, 454] on button "Save" at bounding box center [436, 458] width 21 height 12
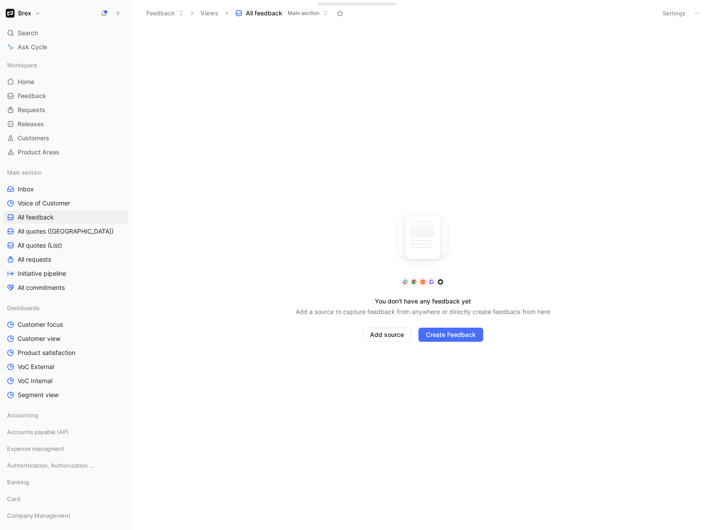
click at [671, 18] on button "Settings" at bounding box center [673, 13] width 31 height 12
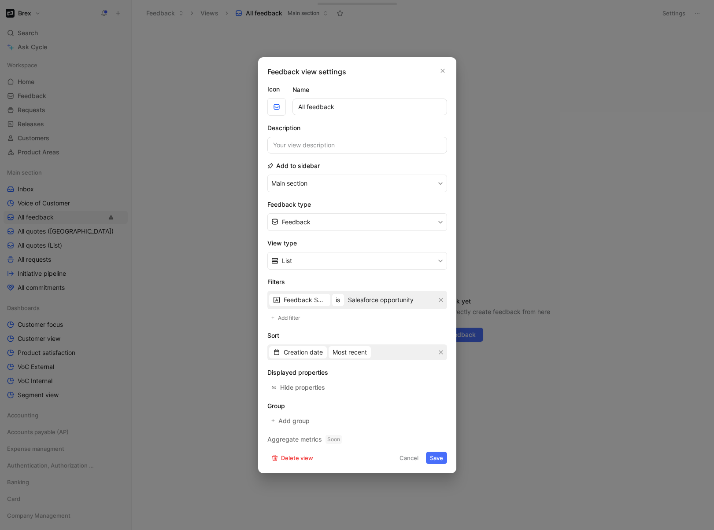
click at [442, 298] on icon "button" at bounding box center [440, 300] width 5 height 5
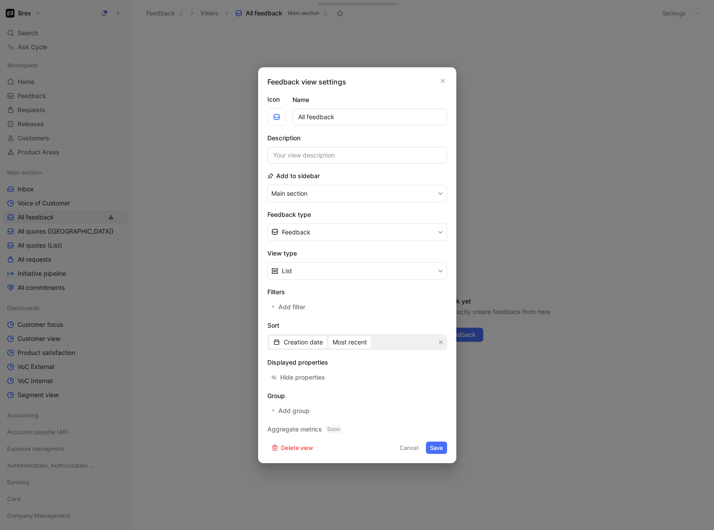
click at [431, 449] on button "Save" at bounding box center [436, 448] width 21 height 12
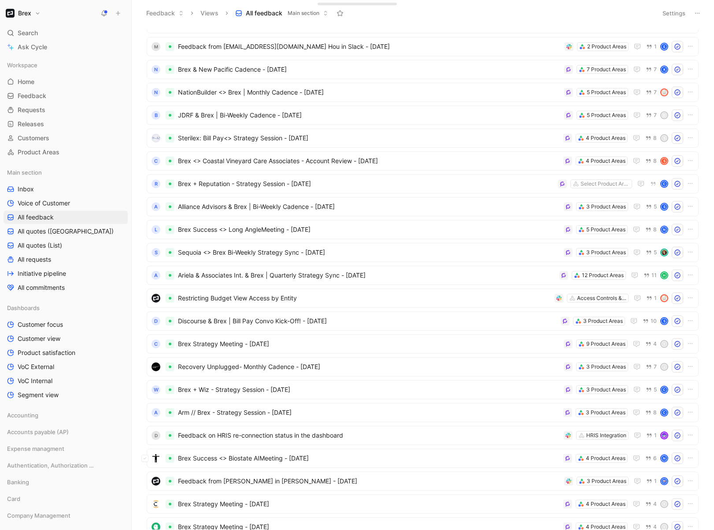
scroll to position [2819, 0]
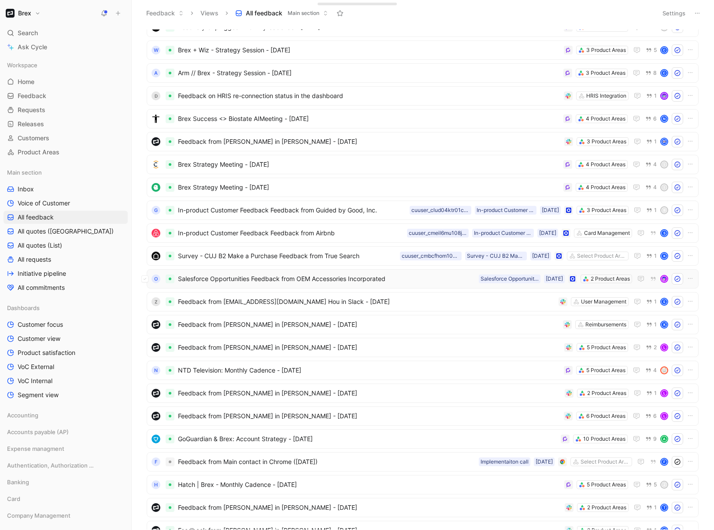
click at [445, 280] on span "Salesforce Opportunities Feedback from OEM Accessories Incorporated" at bounding box center [326, 279] width 297 height 11
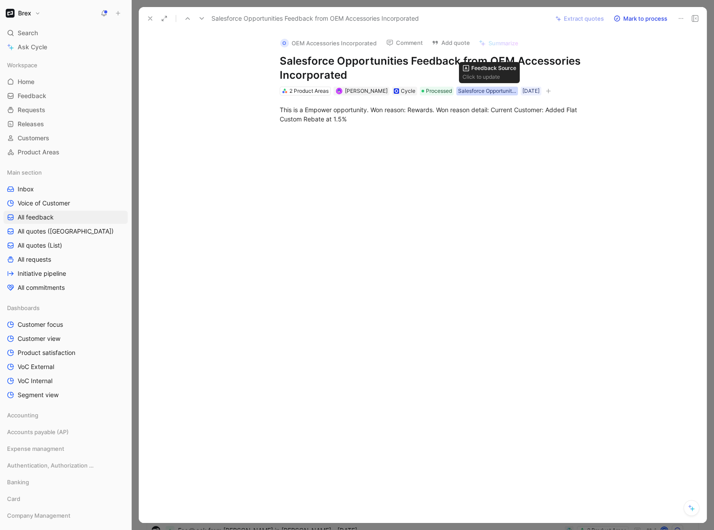
click at [492, 91] on div "Salesforce Opportunities" at bounding box center [487, 91] width 58 height 9
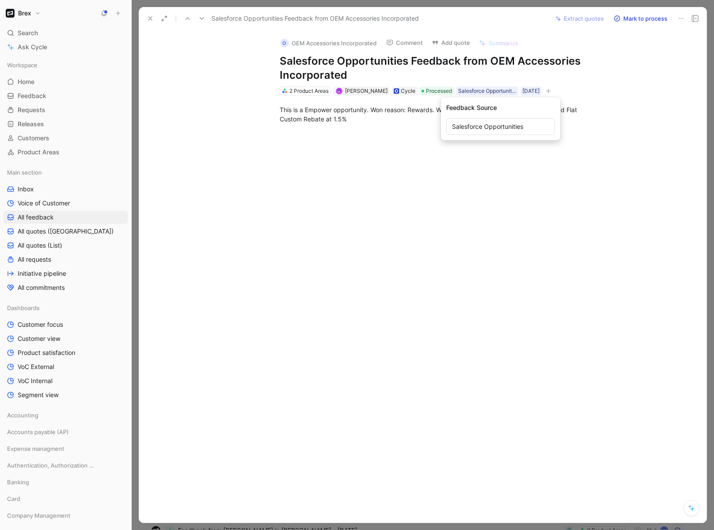
click at [479, 126] on input "Salesforce Opportunities" at bounding box center [500, 126] width 109 height 17
click at [150, 18] on use at bounding box center [150, 19] width 4 height 4
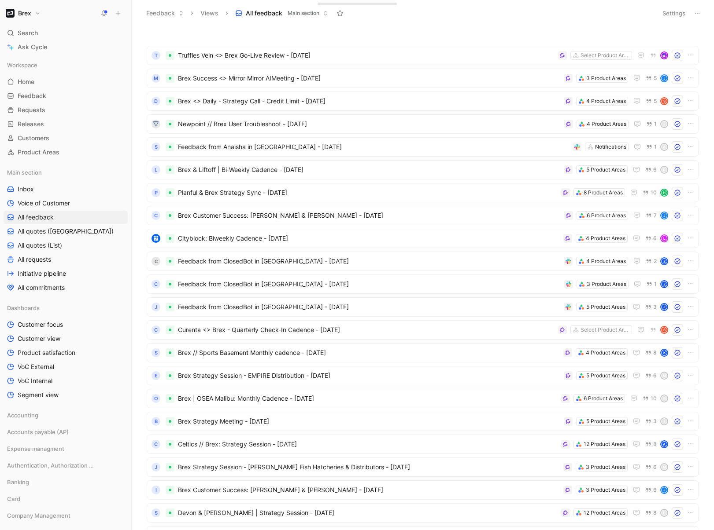
click at [678, 18] on button "Settings" at bounding box center [673, 13] width 31 height 12
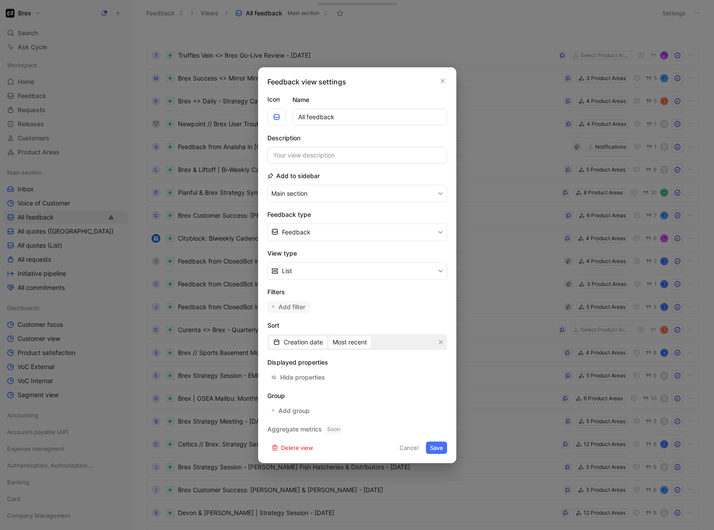
click at [288, 307] on span "Add filter" at bounding box center [292, 307] width 28 height 11
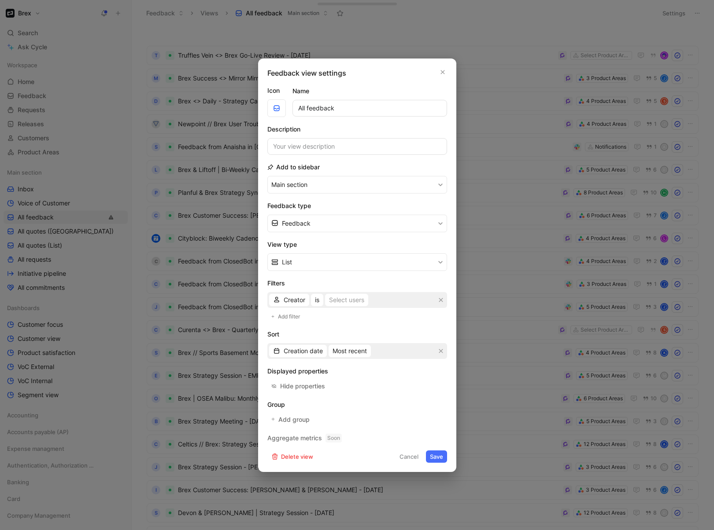
click at [290, 305] on span "Creator" at bounding box center [294, 300] width 22 height 11
click at [302, 428] on div "Feedback Source" at bounding box center [308, 424] width 51 height 11
click at [372, 302] on input at bounding box center [390, 300] width 89 height 15
paste input "Salesforce Opportunities"
type input "Salesforce Opportunities"
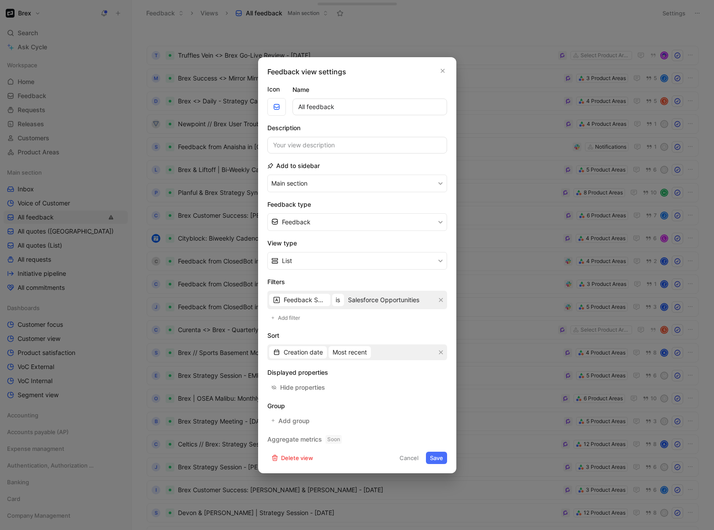
click at [437, 458] on button "Save" at bounding box center [436, 458] width 21 height 12
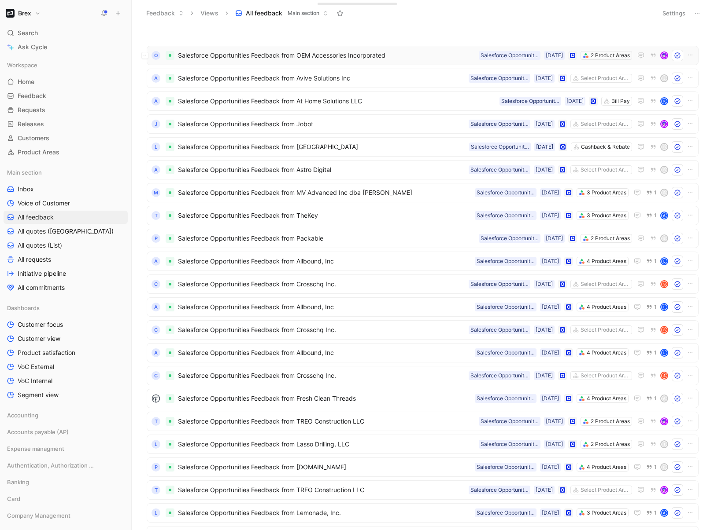
click at [318, 55] on span "Salesforce Opportunities Feedback from OEM Accessories Incorporated" at bounding box center [326, 55] width 297 height 11
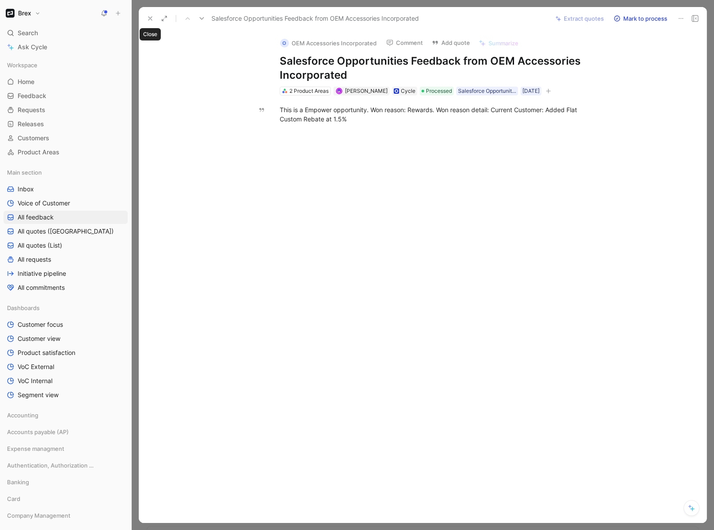
click at [147, 18] on icon at bounding box center [150, 18] width 7 height 7
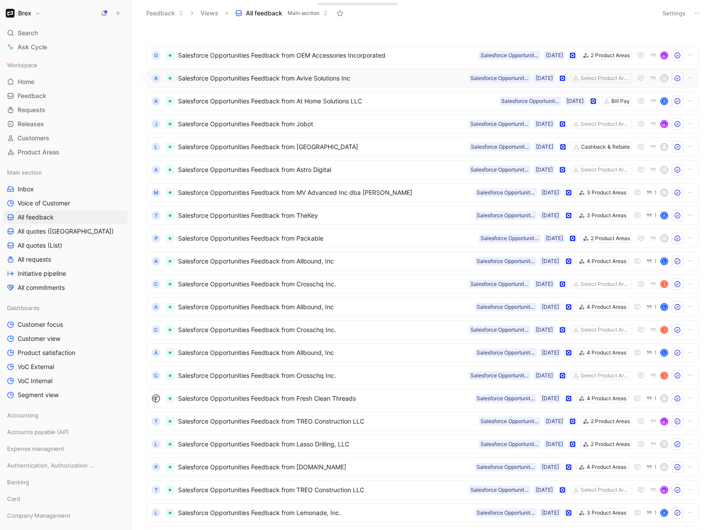
click at [367, 80] on span "Salesforce Opportunities Feedback from Avive Solutions Inc" at bounding box center [321, 78] width 287 height 11
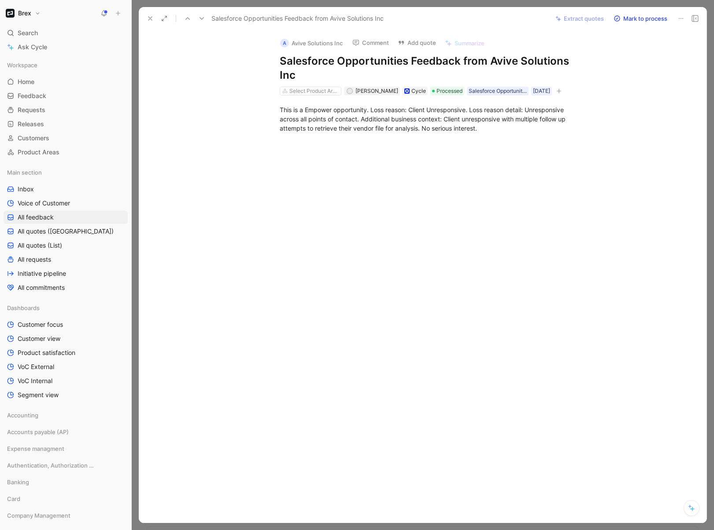
click at [147, 18] on icon at bounding box center [150, 18] width 7 height 7
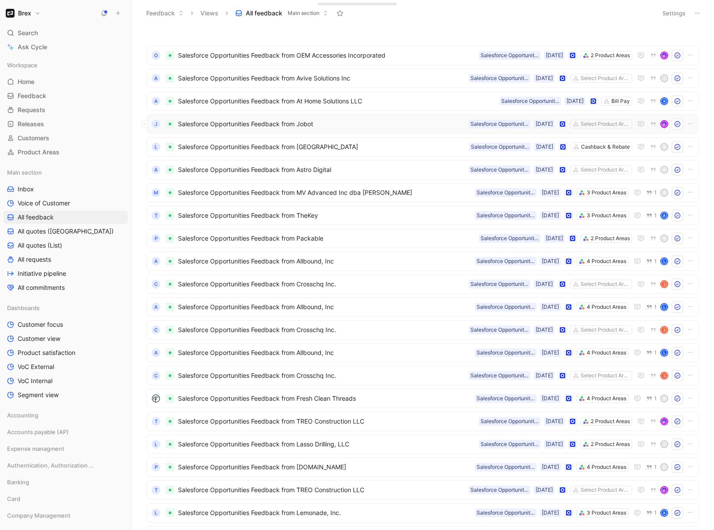
click at [356, 120] on span "Salesforce Opportunities Feedback from Jobot" at bounding box center [321, 124] width 287 height 11
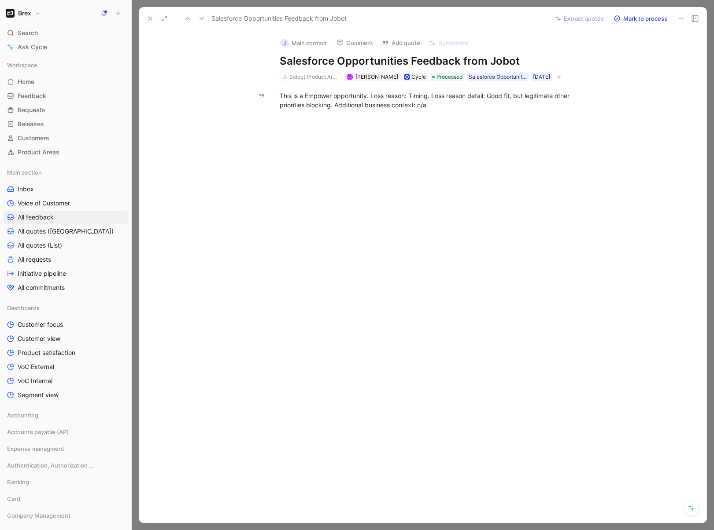
drag, startPoint x: 150, startPoint y: 21, endPoint x: 244, endPoint y: 37, distance: 96.0
click at [150, 21] on icon at bounding box center [150, 18] width 7 height 7
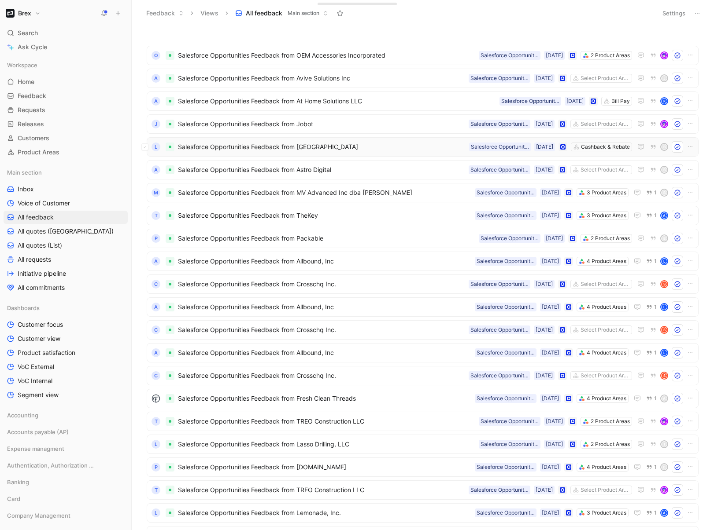
click at [358, 146] on span "Salesforce Opportunities Feedback from Lula" at bounding box center [321, 147] width 287 height 11
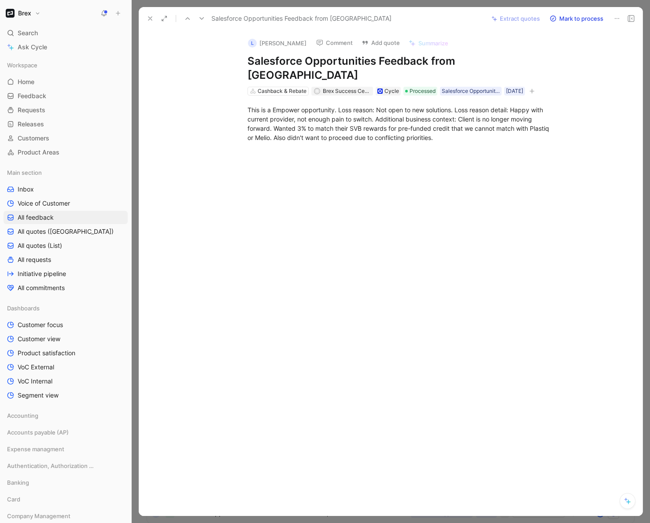
click at [151, 19] on use at bounding box center [150, 19] width 4 height 4
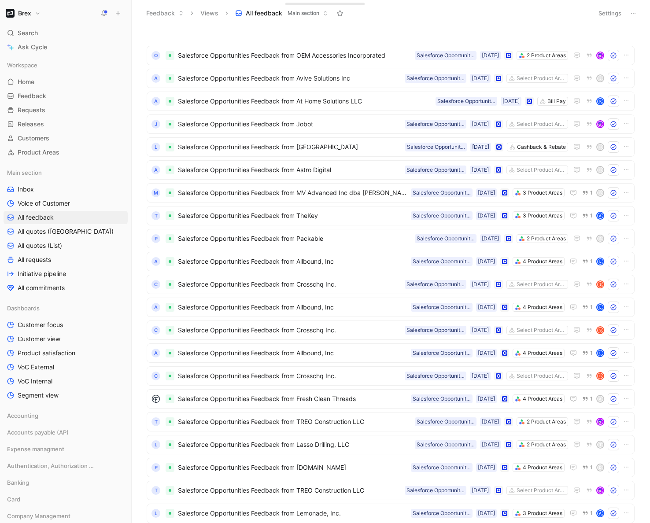
click at [606, 15] on button "Settings" at bounding box center [609, 13] width 31 height 12
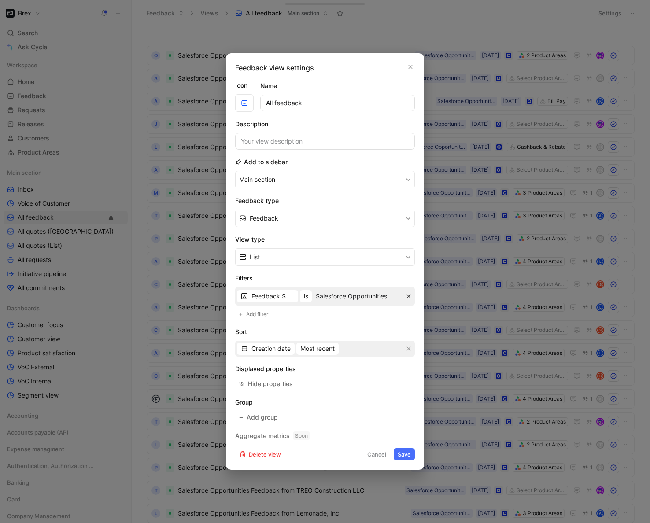
click at [410, 298] on icon "button" at bounding box center [408, 296] width 5 height 5
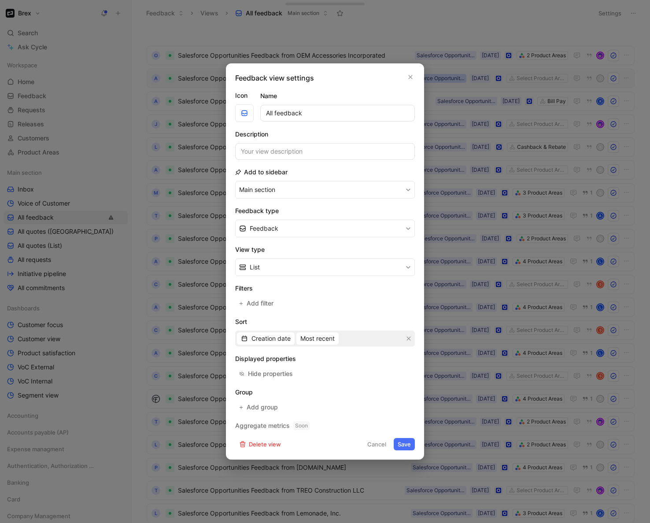
click at [411, 77] on icon "button" at bounding box center [411, 77] width 4 height 4
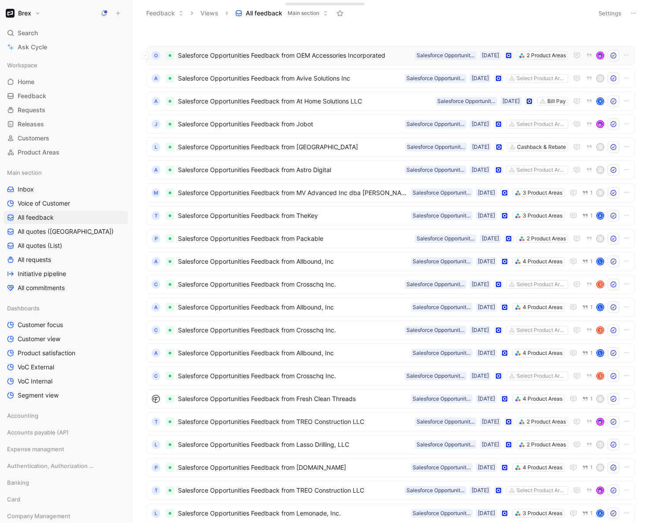
click at [332, 54] on span "Salesforce Opportunities Feedback from OEM Accessories Incorporated" at bounding box center [294, 55] width 233 height 11
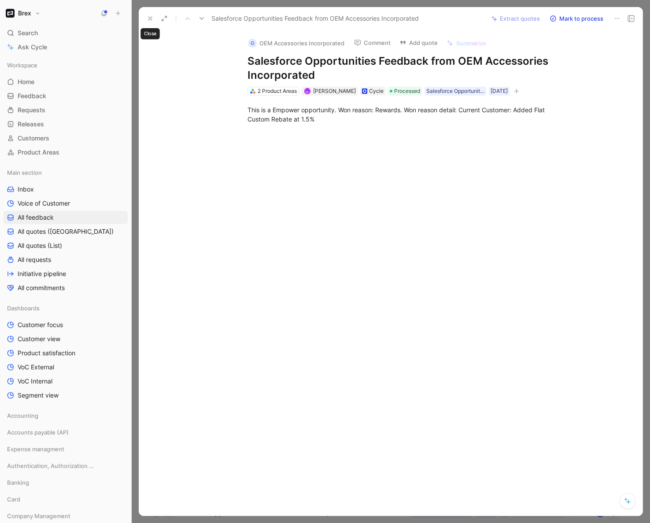
click at [149, 17] on icon at bounding box center [150, 18] width 7 height 7
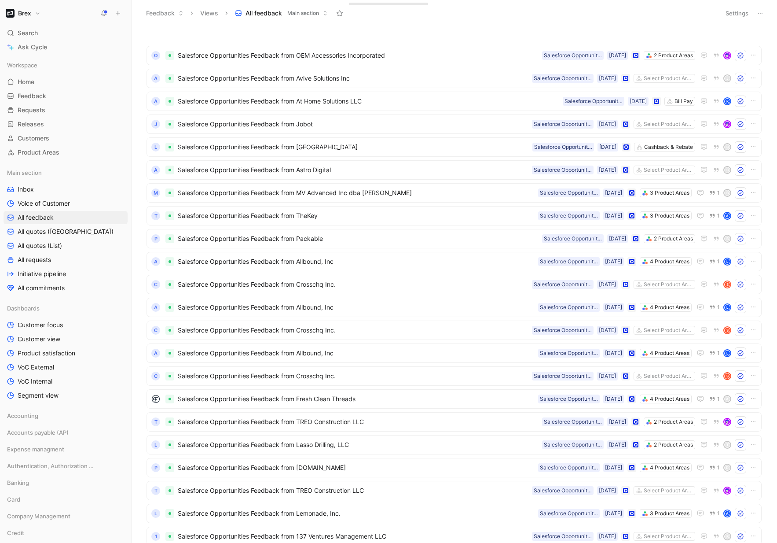
click at [721, 12] on header "Feedback Views All feedback Main section Settings" at bounding box center [455, 13] width 646 height 26
click at [730, 12] on button "Settings" at bounding box center [737, 13] width 31 height 12
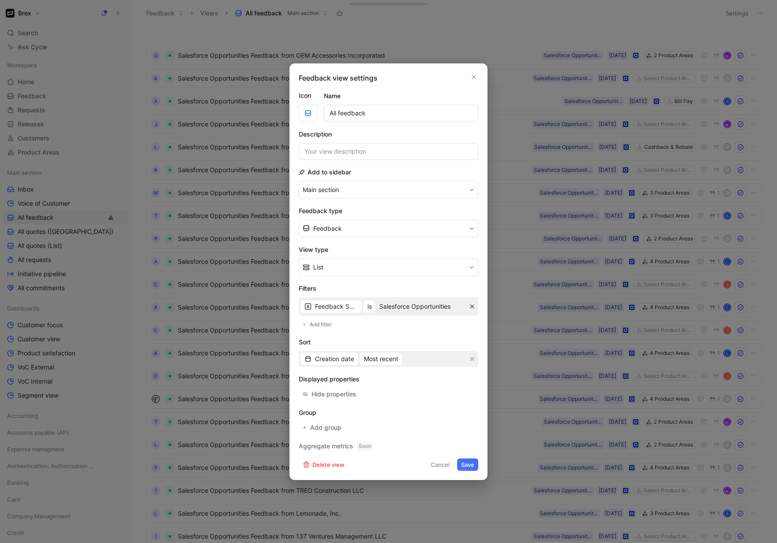
click at [474, 307] on icon "button" at bounding box center [472, 306] width 5 height 5
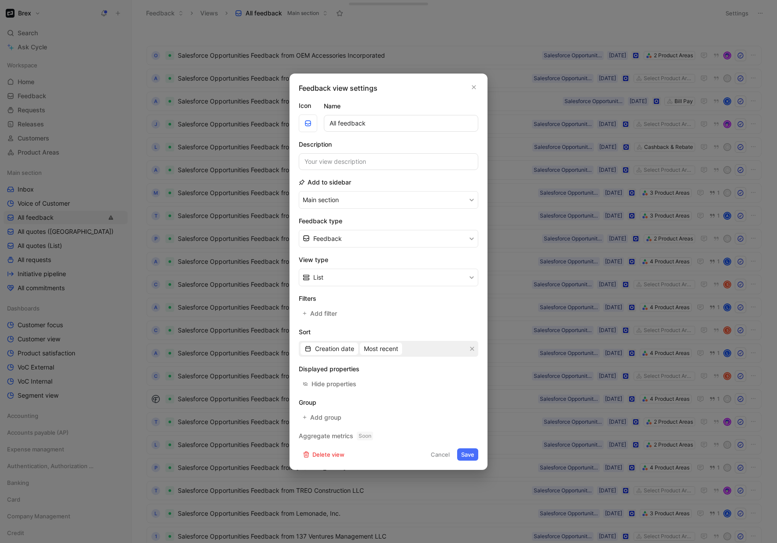
click at [466, 455] on button "Save" at bounding box center [467, 454] width 21 height 12
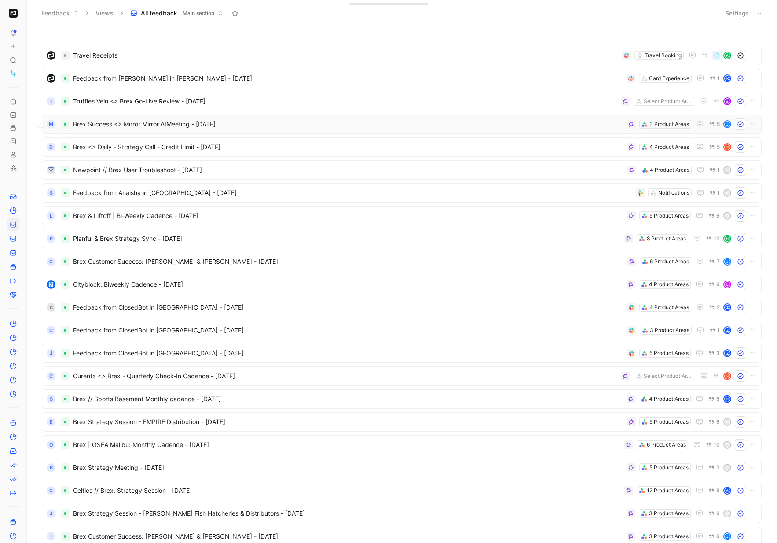
click at [302, 128] on span "Brex Success <> Mirror Mirror AIMeeting - [DATE]" at bounding box center [348, 124] width 551 height 11
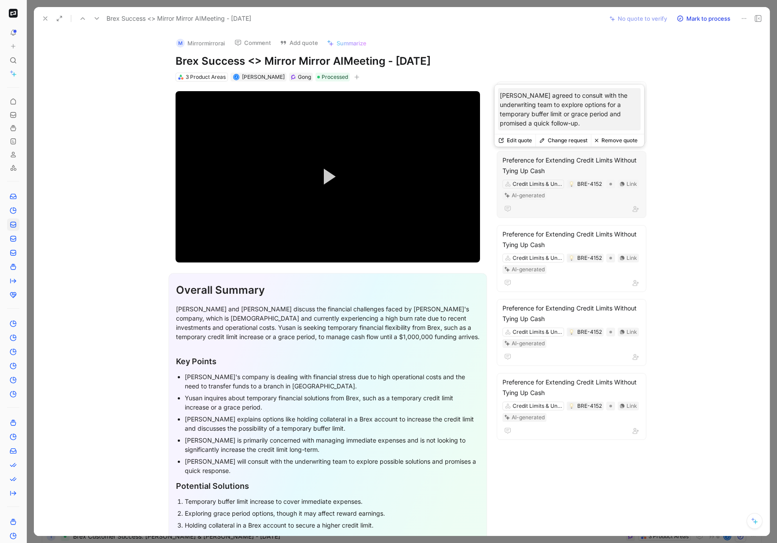
click at [583, 160] on div "Preference for Extending Credit Limits Without Tying Up Cash" at bounding box center [572, 165] width 138 height 21
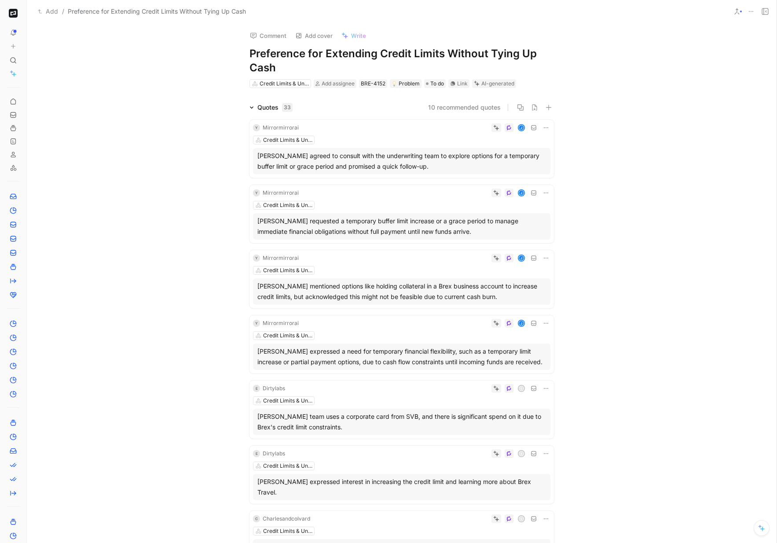
click at [28, 14] on use at bounding box center [28, 13] width 5 height 5
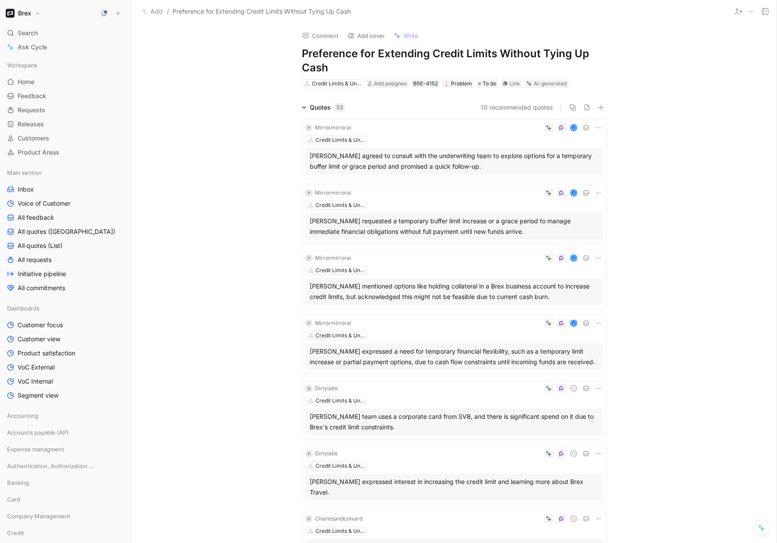
click at [182, 141] on div "Quotes 33 10 recommended quotes Y Mirrormirrorai J Credit Limits & Underwriting…" at bounding box center [454, 454] width 645 height 704
click at [33, 212] on link "All feedback" at bounding box center [66, 217] width 124 height 13
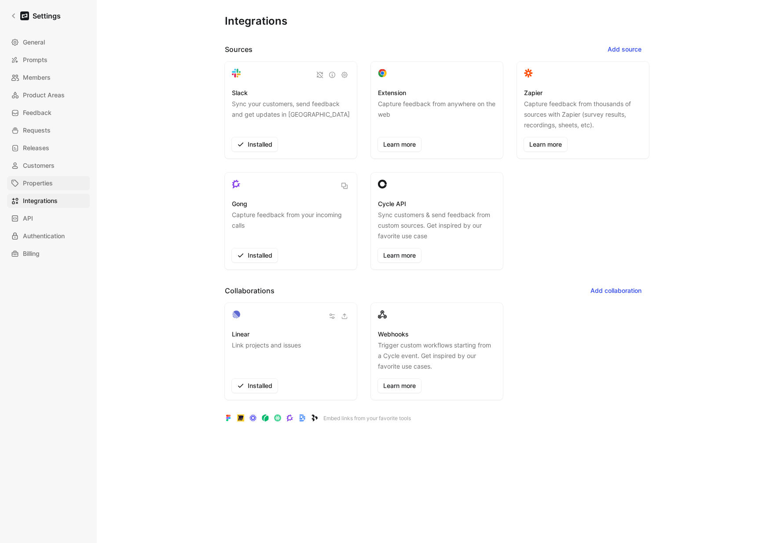
click at [44, 184] on span "Properties" at bounding box center [38, 183] width 30 height 11
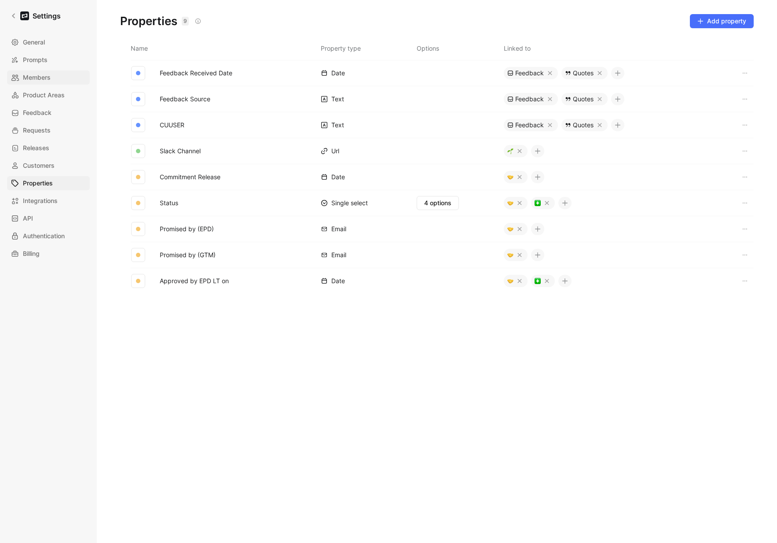
click at [33, 73] on span "Members" at bounding box center [37, 77] width 28 height 11
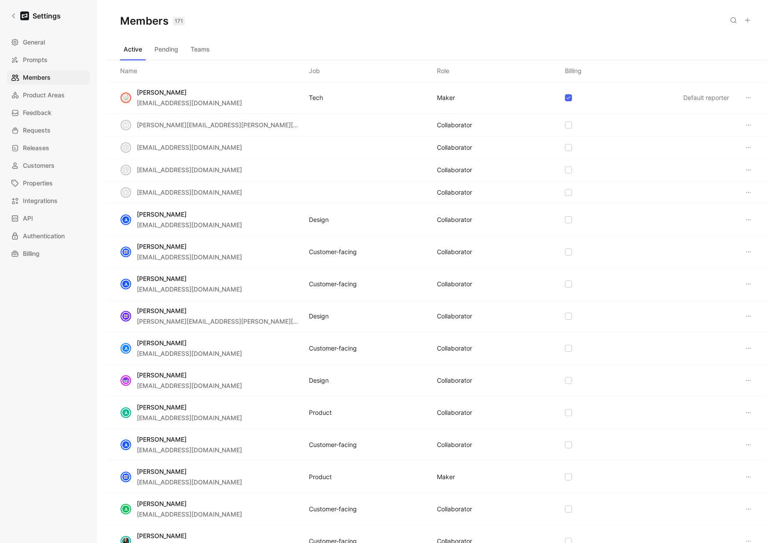
click at [210, 51] on button "Teams" at bounding box center [200, 49] width 26 height 14
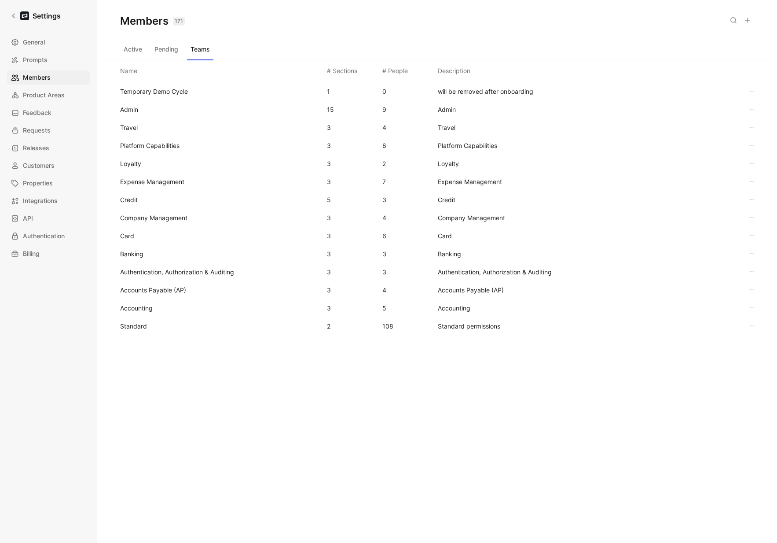
click at [139, 328] on span "Standard" at bounding box center [133, 325] width 27 height 7
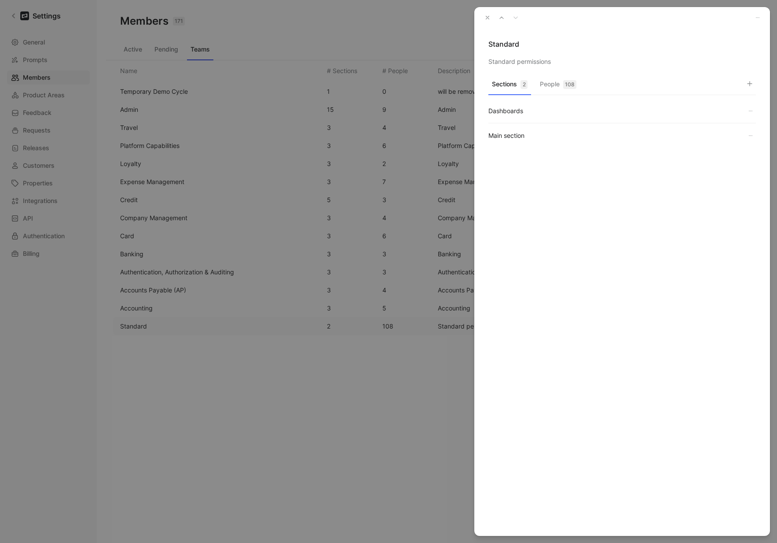
click at [556, 91] on button "People 108" at bounding box center [559, 86] width 44 height 17
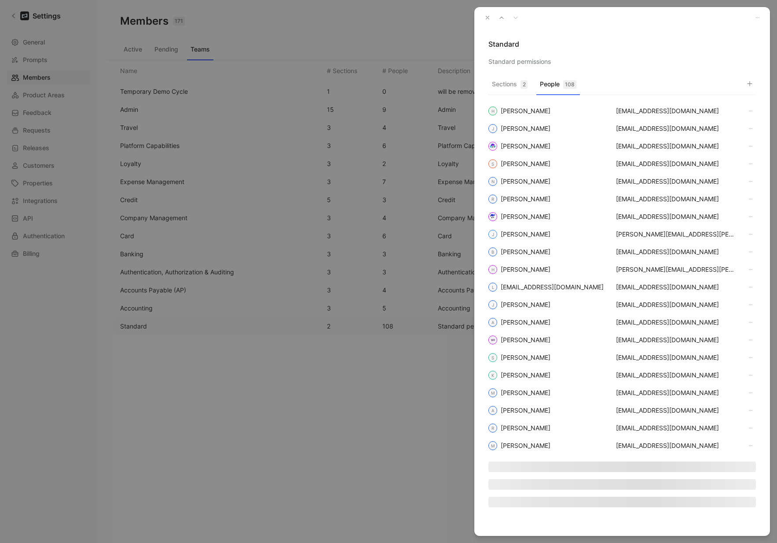
click at [754, 85] on button "button" at bounding box center [750, 83] width 12 height 12
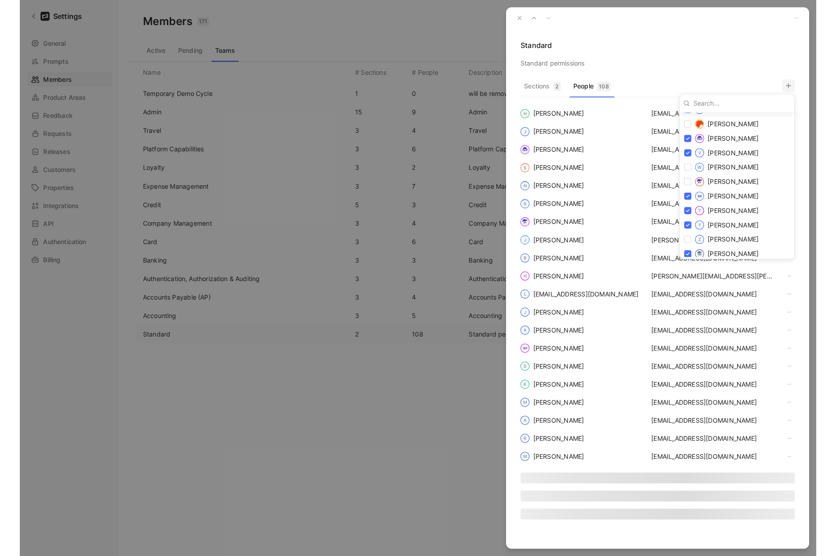
scroll to position [1736, 0]
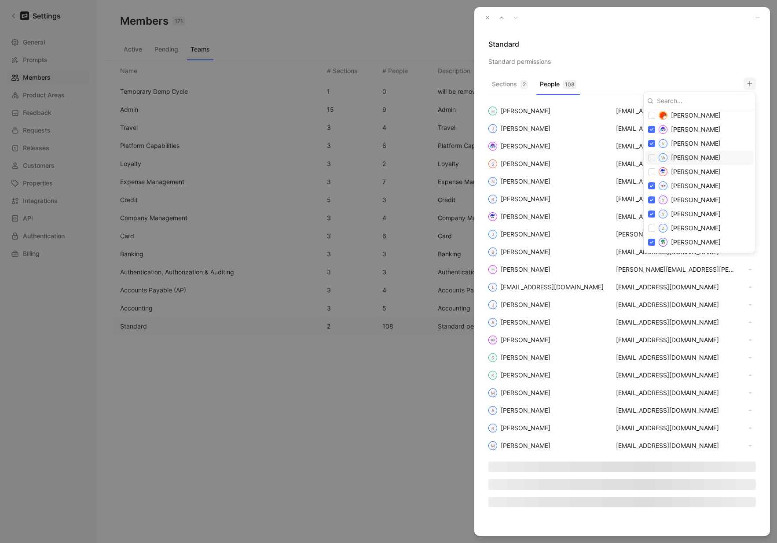
drag, startPoint x: 672, startPoint y: 77, endPoint x: 668, endPoint y: 75, distance: 4.5
click at [671, 77] on div at bounding box center [388, 271] width 777 height 543
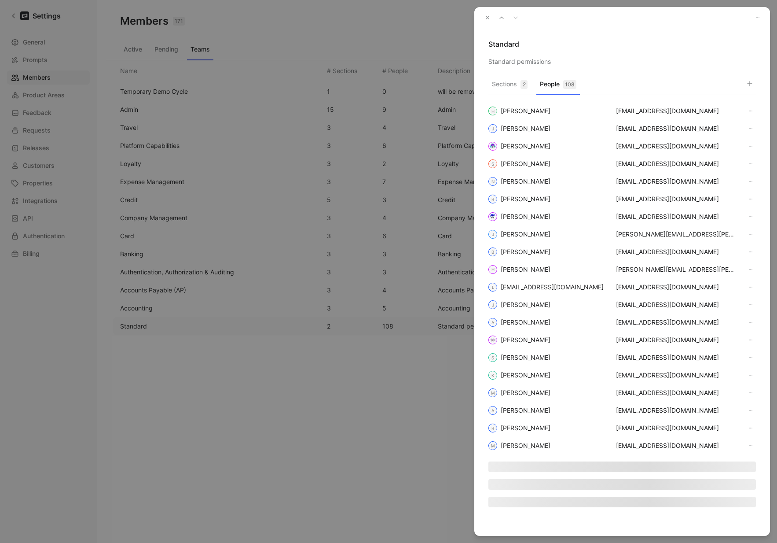
click at [488, 15] on icon "button" at bounding box center [488, 18] width 6 height 6
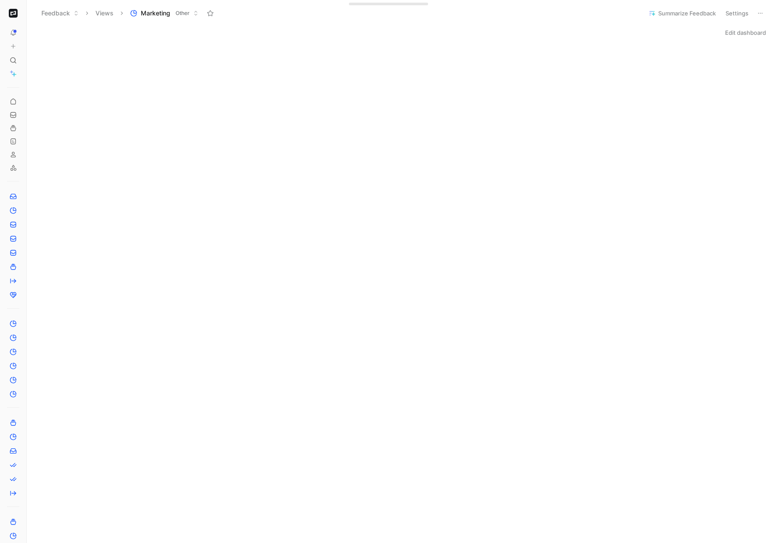
click at [34, 11] on button at bounding box center [29, 13] width 12 height 12
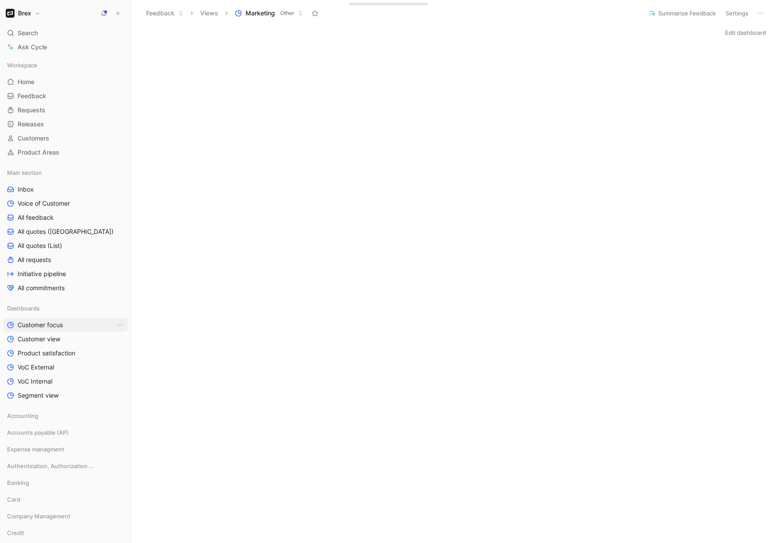
click at [64, 319] on link "Customer focus" at bounding box center [66, 324] width 124 height 13
click at [59, 330] on link "Customer focus" at bounding box center [66, 324] width 124 height 13
click at [748, 35] on button "Edit dashboard" at bounding box center [746, 32] width 49 height 12
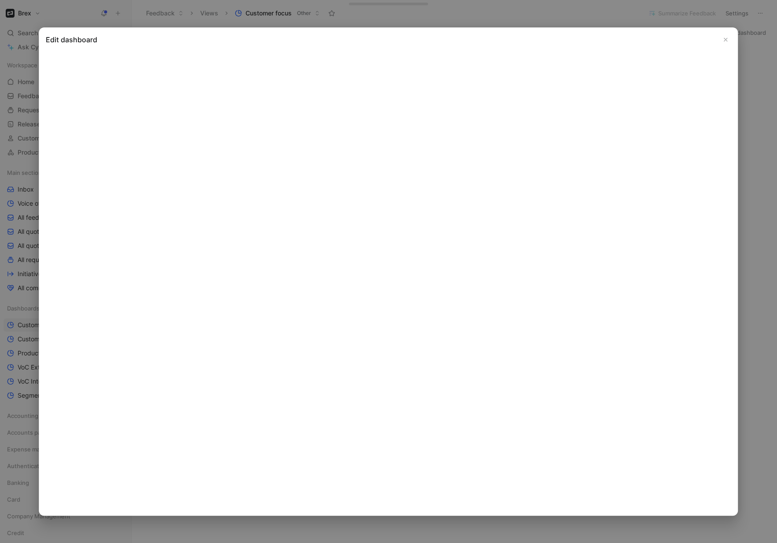
click at [725, 38] on icon "Close" at bounding box center [726, 40] width 6 height 6
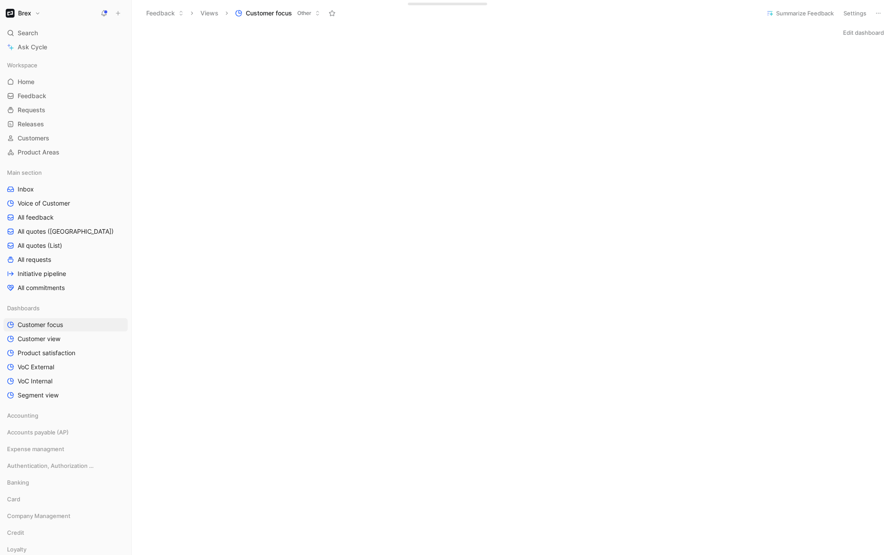
click at [777, 32] on button "Edit dashboard" at bounding box center [863, 32] width 49 height 12
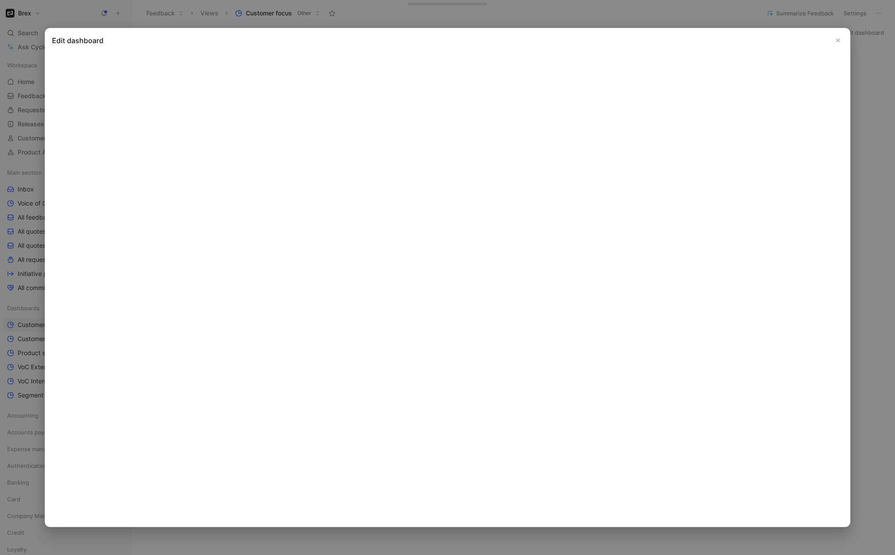
click at [777, 41] on use "Close" at bounding box center [837, 40] width 3 height 3
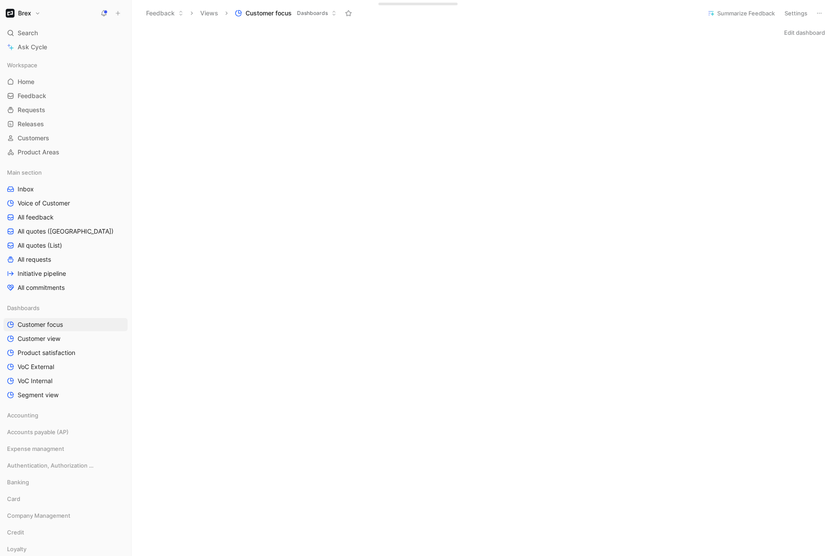
click at [777, 34] on button "Edit dashboard" at bounding box center [805, 32] width 49 height 12
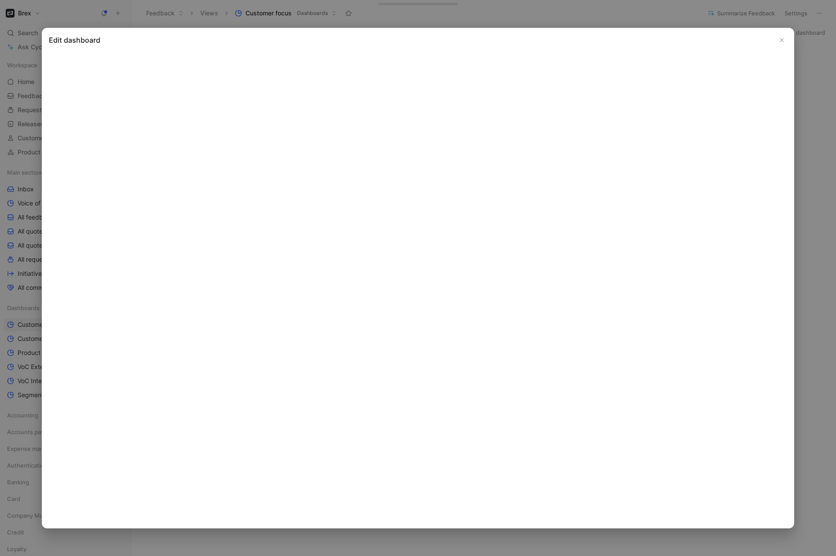
click at [480, 44] on h2 "Edit dashboard" at bounding box center [418, 40] width 739 height 11
click at [777, 41] on icon "Close" at bounding box center [782, 40] width 6 height 6
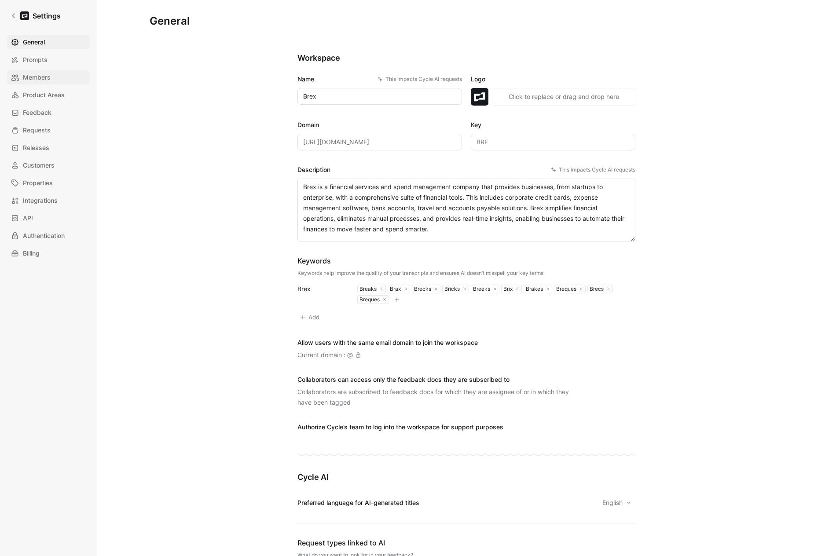
click at [40, 77] on span "Members" at bounding box center [37, 77] width 28 height 11
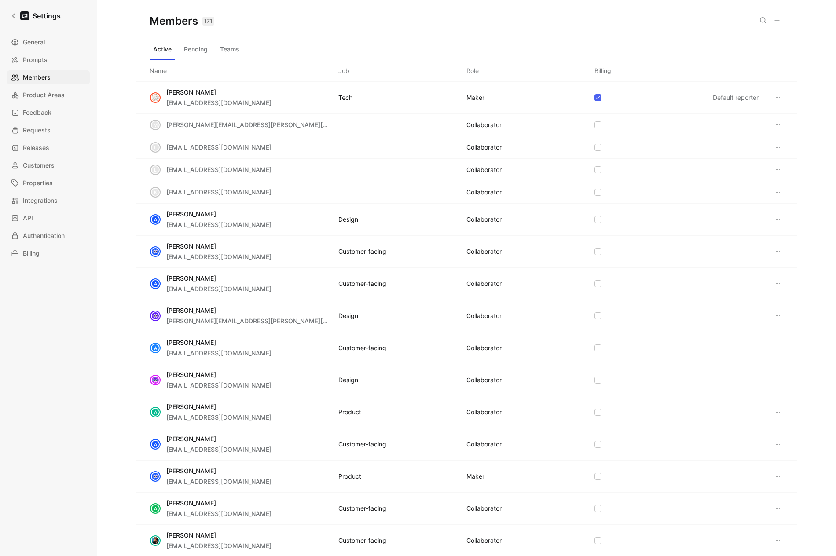
click at [250, 60] on div "Name Job Role Billing" at bounding box center [467, 71] width 662 height 22
click at [237, 48] on button "Teams" at bounding box center [230, 49] width 26 height 14
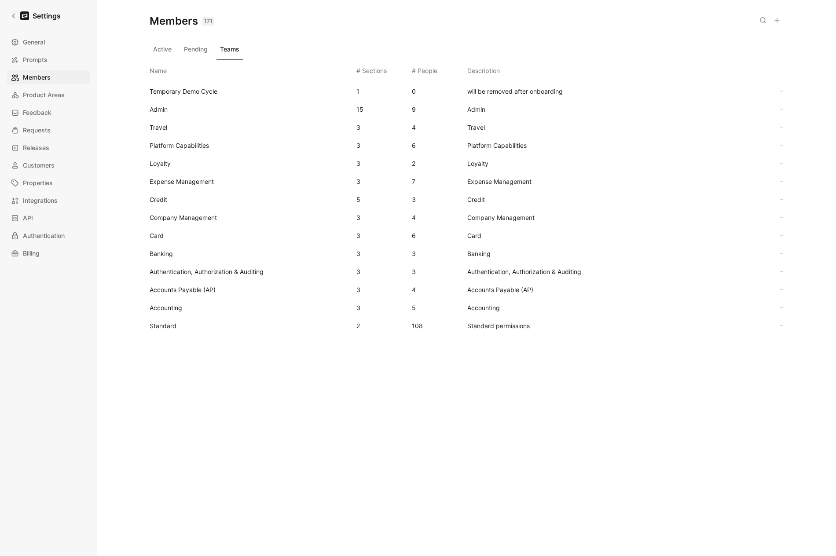
click at [175, 320] on div "Standard 2 108 Standard permissions" at bounding box center [467, 326] width 648 height 18
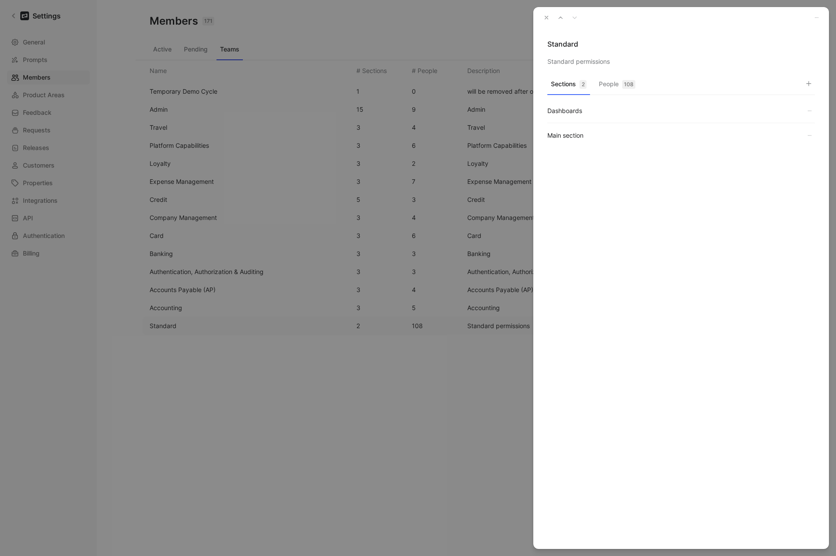
click at [610, 90] on button "People 108" at bounding box center [618, 86] width 44 height 17
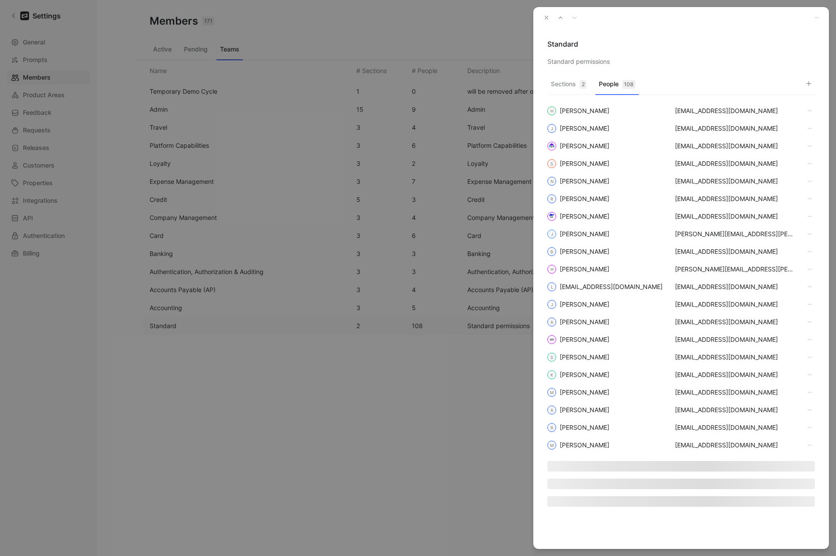
click at [806, 82] on icon "button" at bounding box center [809, 83] width 7 height 7
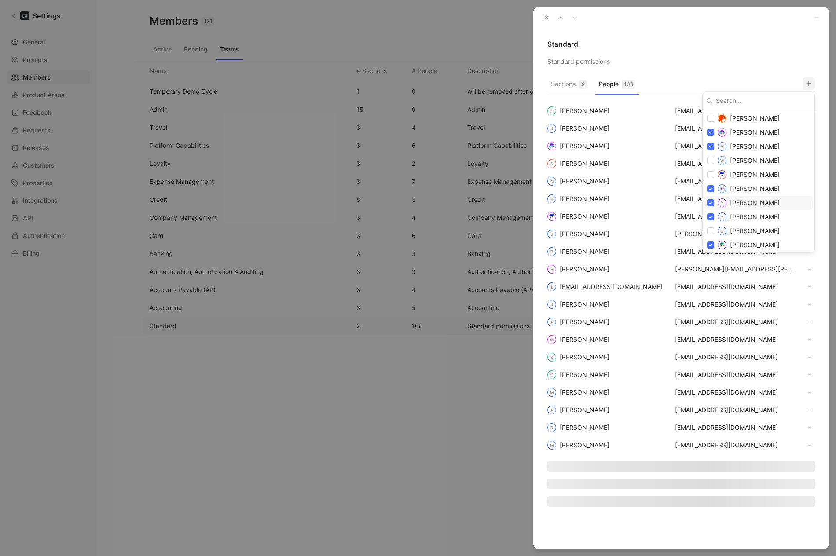
scroll to position [1736, 0]
click at [541, 18] on div at bounding box center [418, 278] width 836 height 556
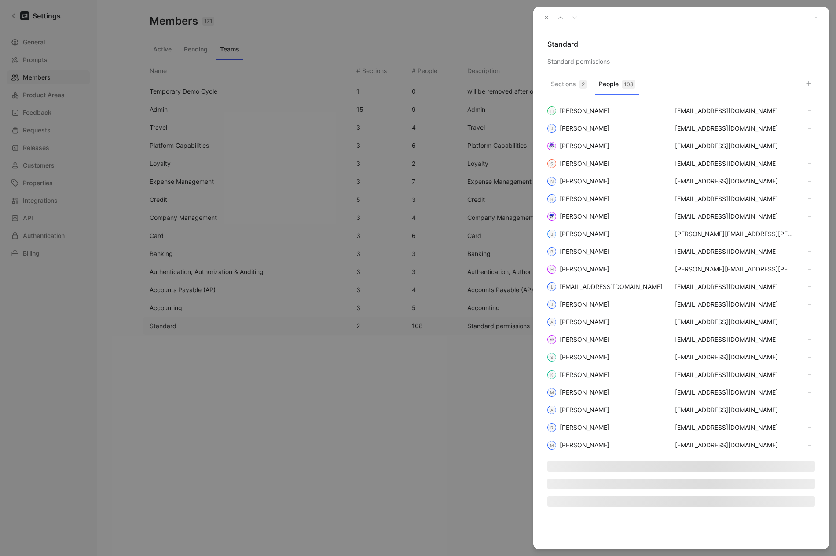
click at [547, 16] on icon "button" at bounding box center [547, 18] width 6 height 6
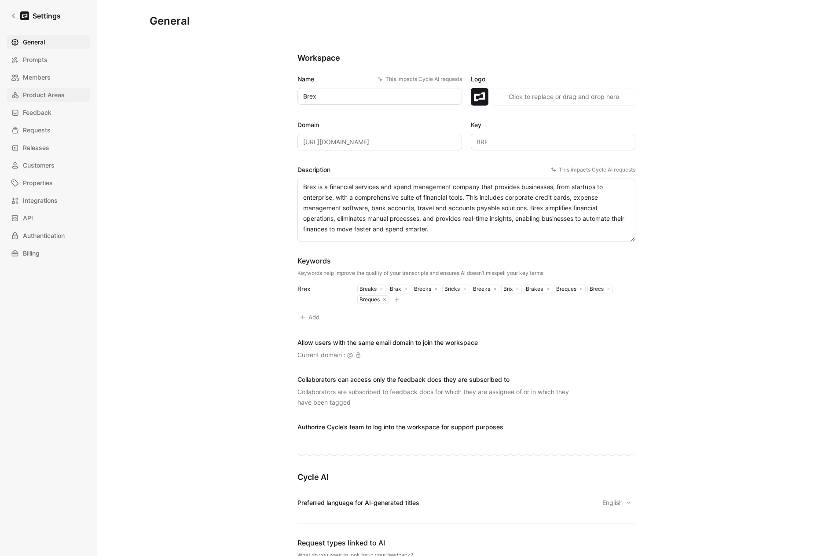
click at [59, 94] on span "Product Areas" at bounding box center [44, 95] width 42 height 11
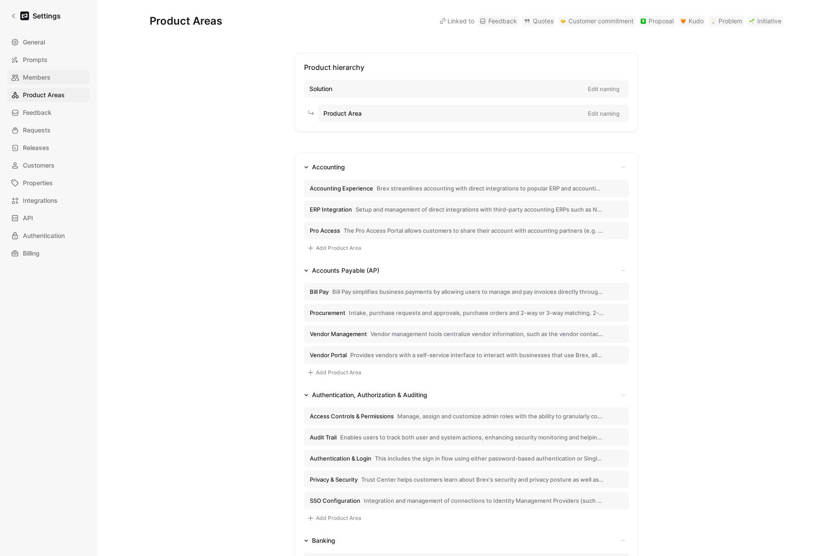
click at [32, 82] on span "Members" at bounding box center [37, 77] width 28 height 11
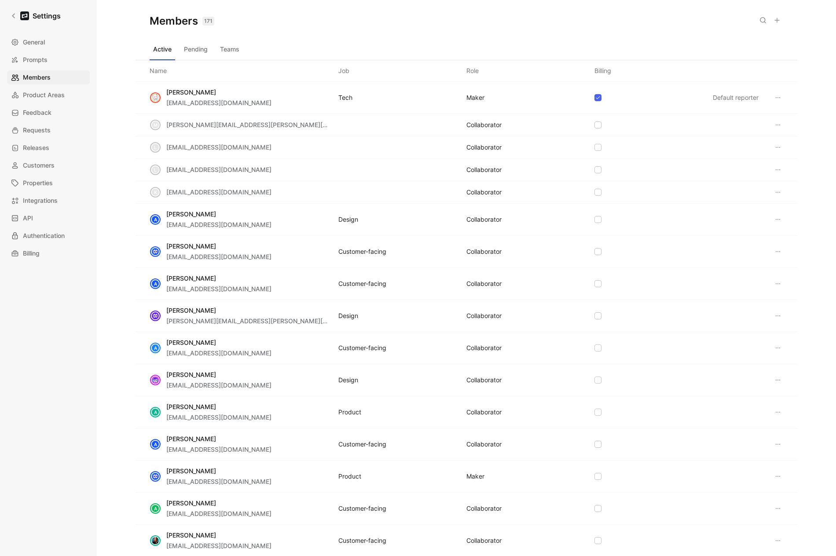
click at [238, 48] on button "Teams" at bounding box center [230, 49] width 26 height 14
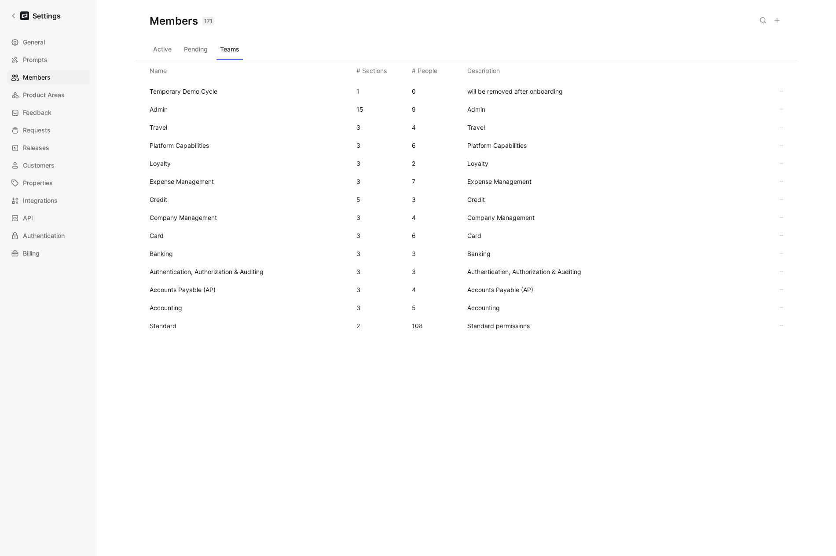
click at [155, 338] on div "Temporary Demo Cycle 1 0 will be removed after onboarding Admin 15 9 Admin Trav…" at bounding box center [467, 243] width 662 height 324
click at [158, 331] on div "Standard 2 108 Standard permissions" at bounding box center [467, 326] width 648 height 18
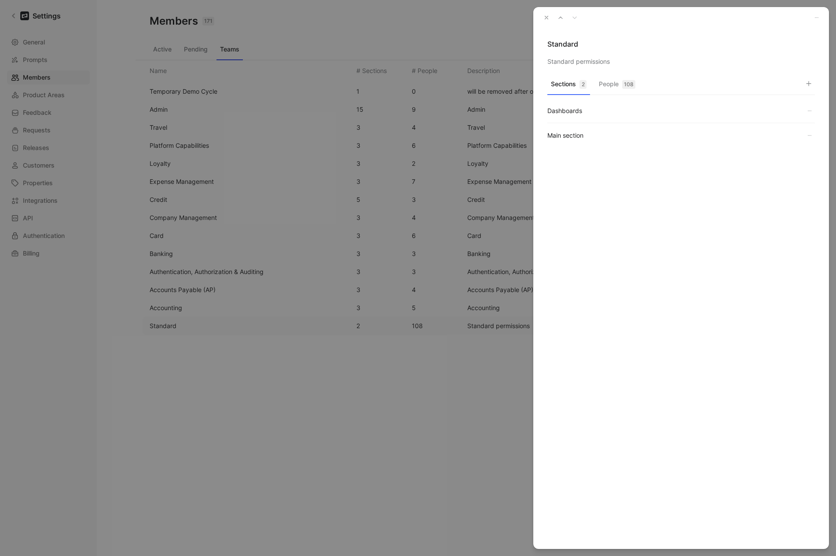
click at [626, 87] on div "108" at bounding box center [628, 84] width 13 height 9
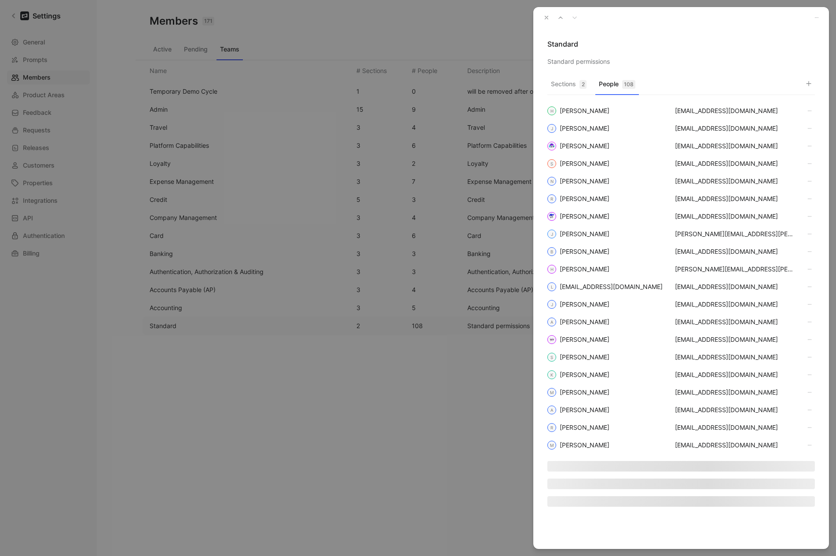
click at [807, 82] on icon "button" at bounding box center [809, 83] width 7 height 7
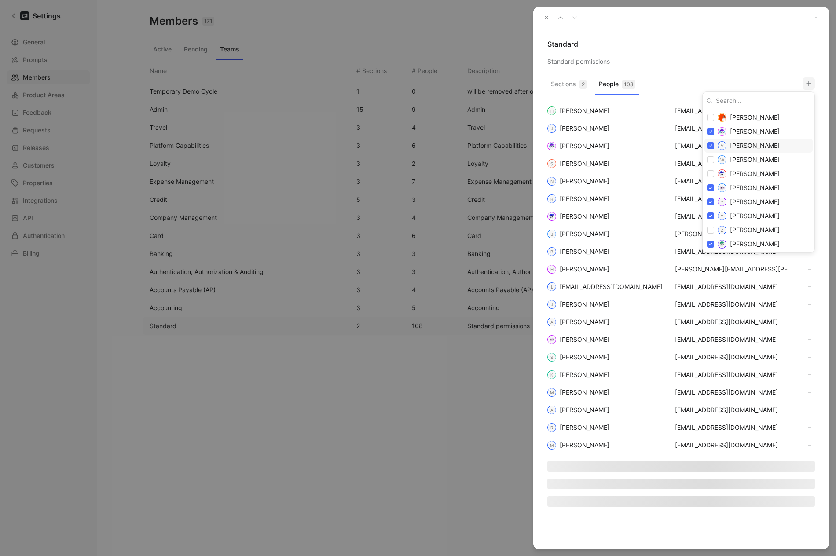
scroll to position [1736, 0]
drag, startPoint x: 767, startPoint y: 51, endPoint x: 641, endPoint y: 23, distance: 129.4
click at [762, 48] on div at bounding box center [418, 278] width 836 height 556
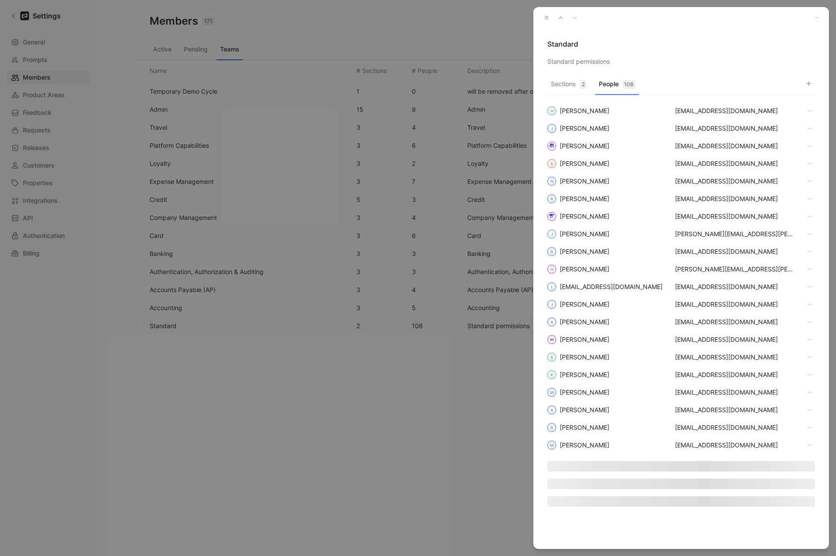
click at [544, 16] on icon "button" at bounding box center [547, 18] width 6 height 6
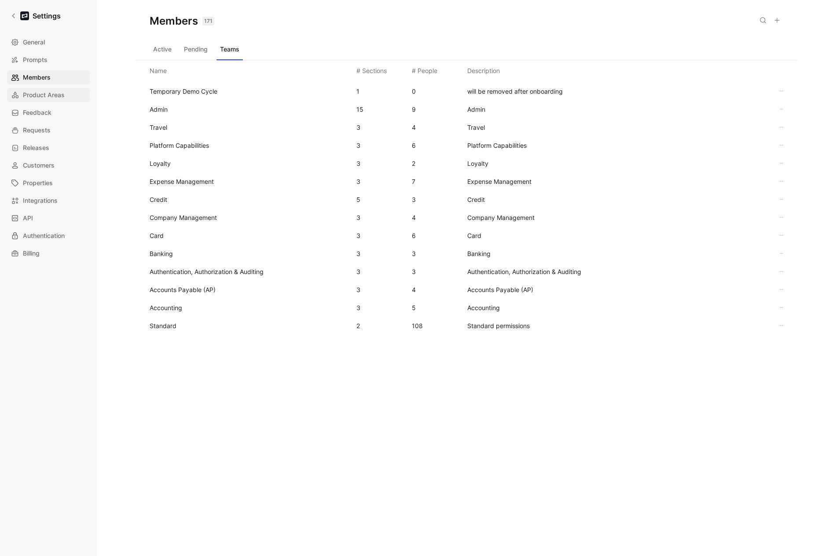
click at [32, 98] on span "Product Areas" at bounding box center [44, 95] width 42 height 11
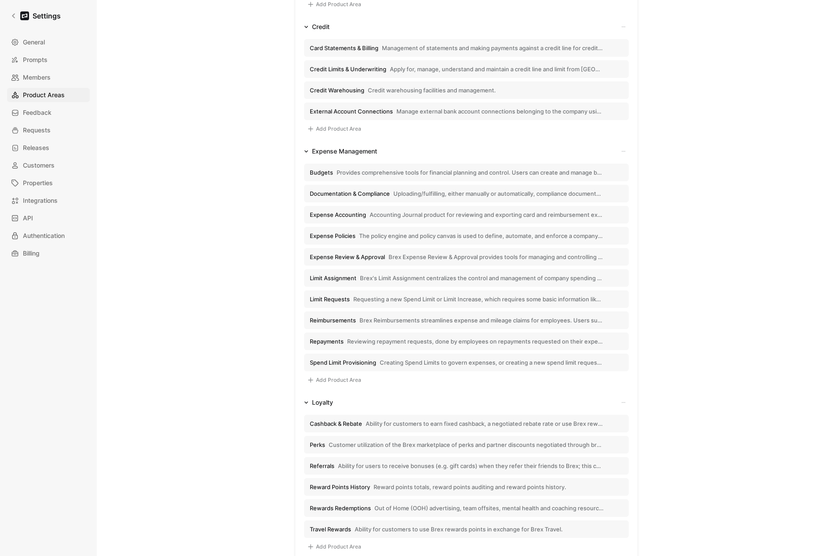
scroll to position [35, 0]
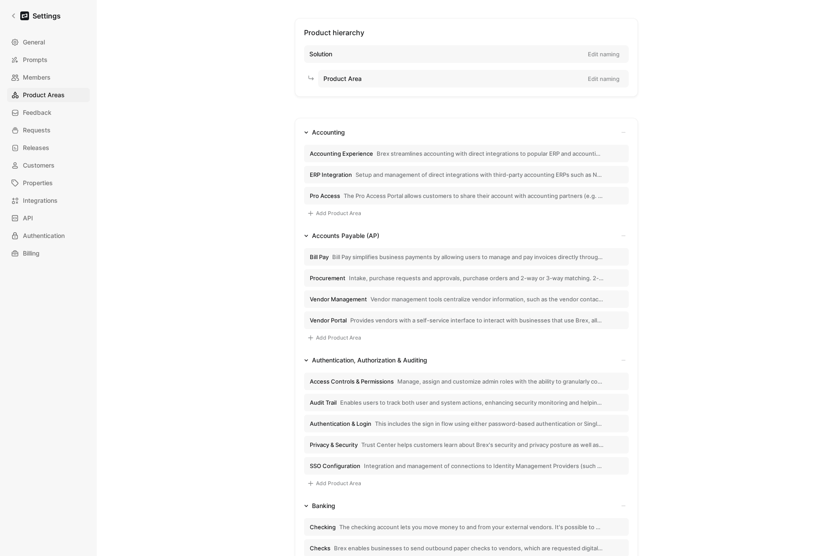
scroll to position [1141, 0]
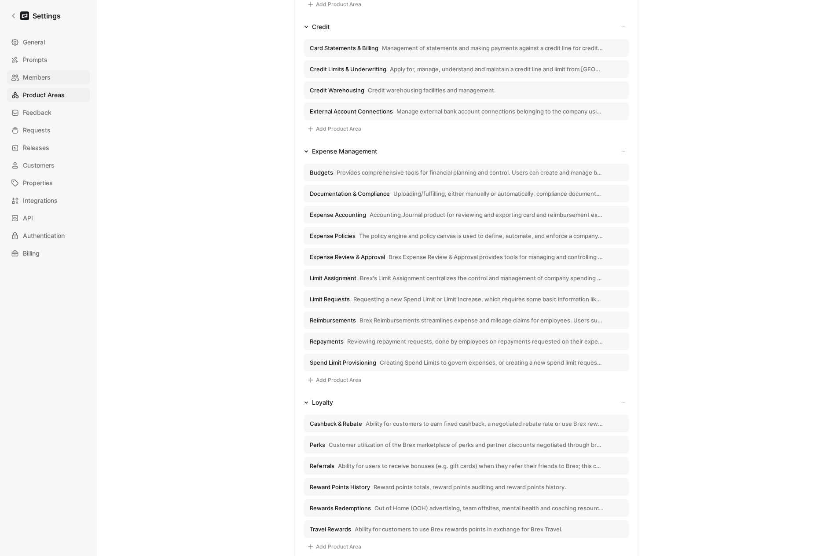
click at [37, 74] on span "Members" at bounding box center [37, 77] width 28 height 11
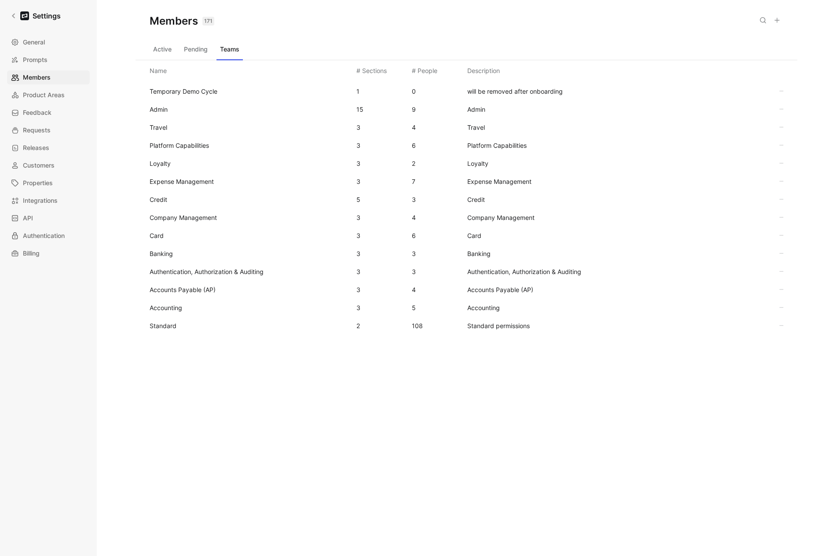
click at [196, 287] on span "Accounts Payable (AP)" at bounding box center [183, 289] width 66 height 7
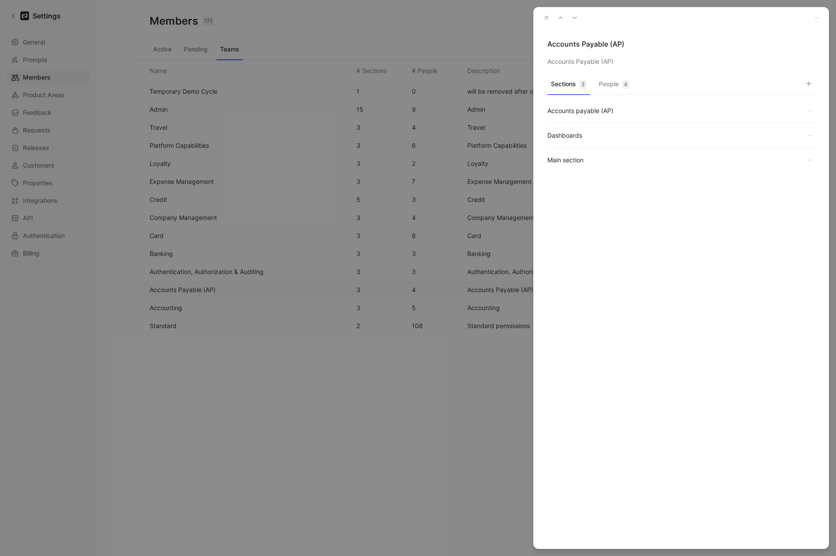
click at [611, 85] on button "People 4" at bounding box center [614, 86] width 37 height 17
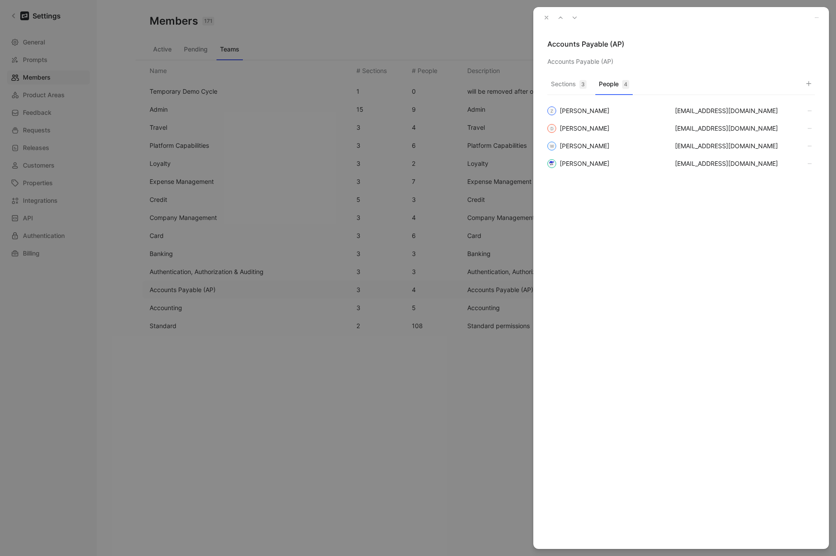
click at [544, 16] on icon "button" at bounding box center [547, 18] width 6 height 6
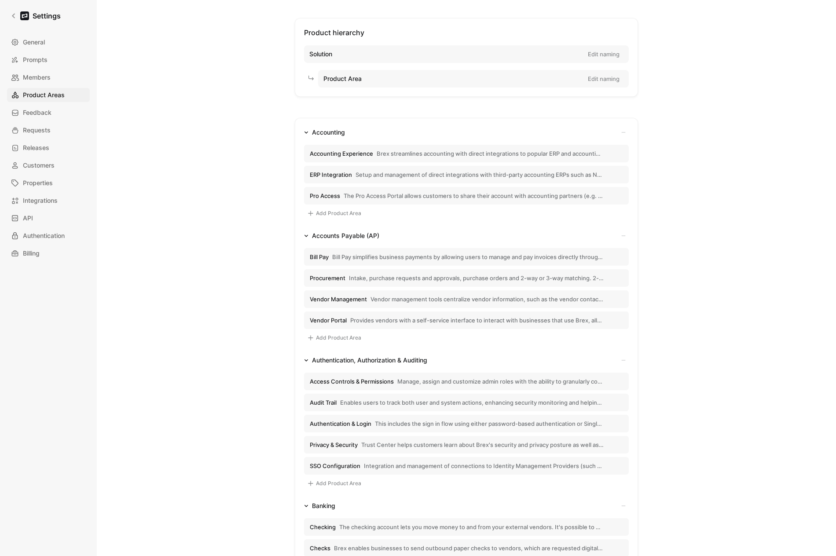
scroll to position [1141, 0]
